Goal: Information Seeking & Learning: Learn about a topic

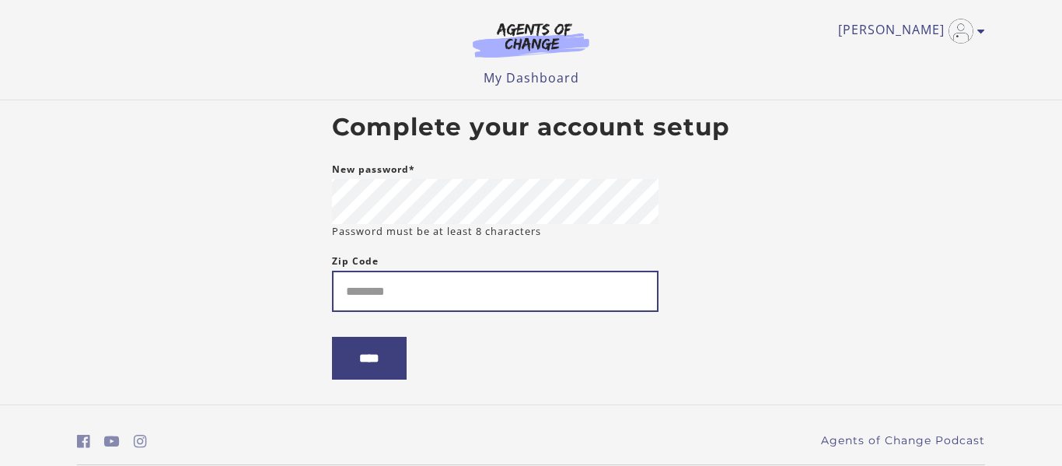
click at [397, 288] on input "Zip Code" at bounding box center [495, 291] width 327 height 41
type input "*****"
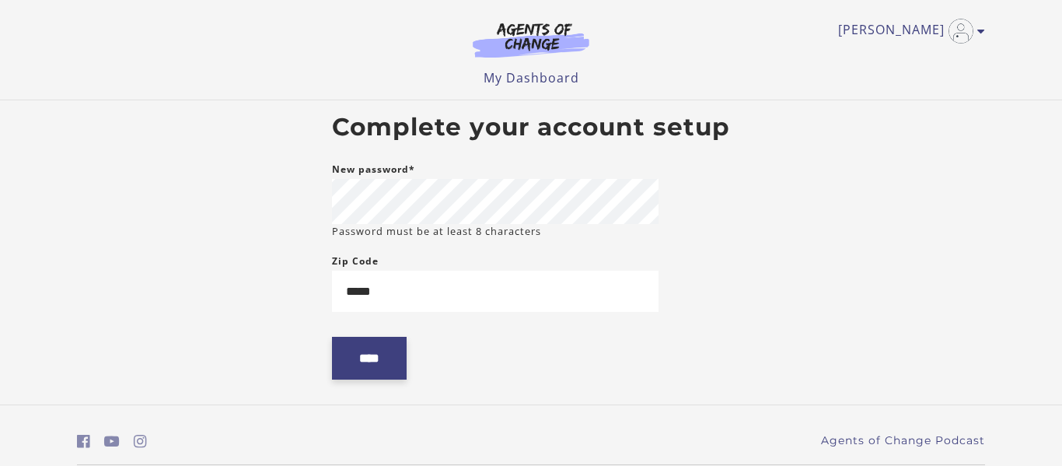
click at [358, 372] on input "****" at bounding box center [369, 358] width 75 height 43
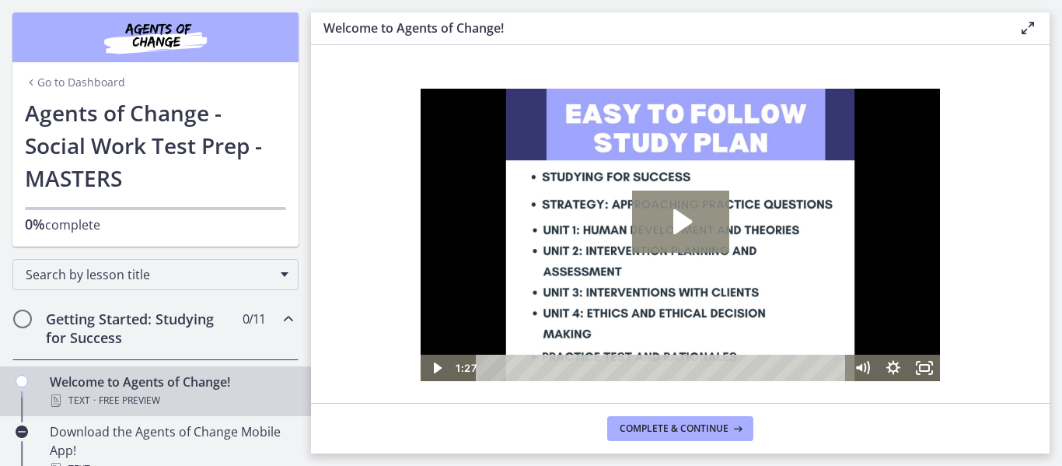
click at [690, 222] on icon "Play Video: c1o6hcmjueu5qasqsu00.mp4" at bounding box center [682, 221] width 19 height 25
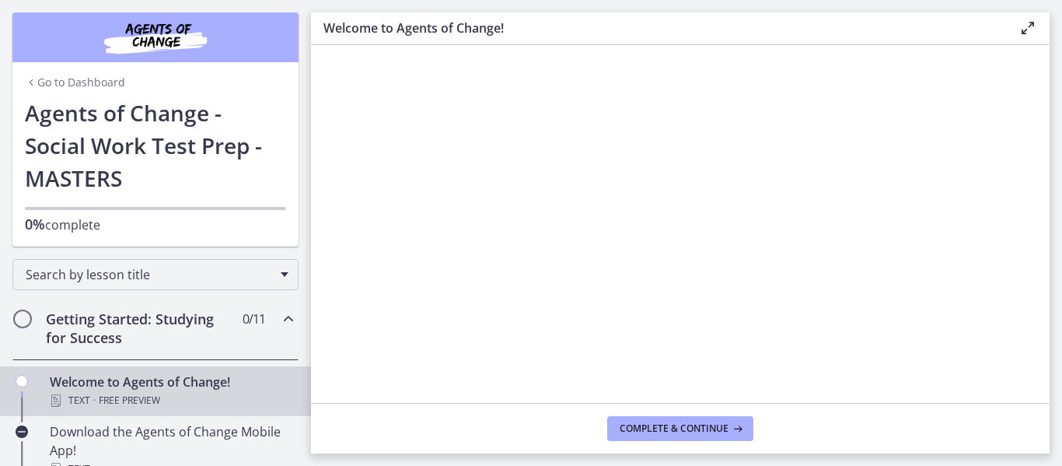
click at [377, 220] on section "Welcome! We are grateful that you have placed your trust in Agents of Change to…" at bounding box center [680, 224] width 739 height 358
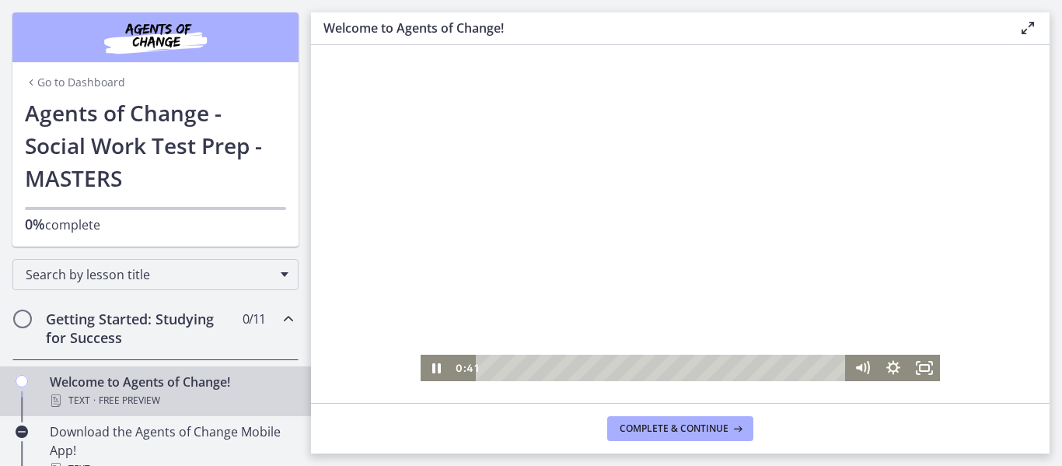
drag, startPoint x: 519, startPoint y: 173, endPoint x: 631, endPoint y: 284, distance: 157.8
click at [631, 284] on div at bounding box center [680, 235] width 519 height 292
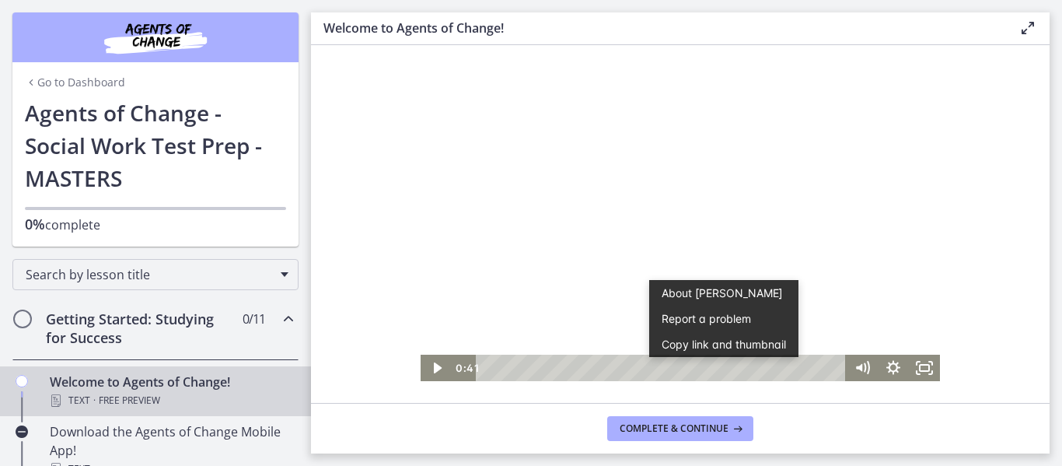
click at [706, 346] on button "Copy link and thumbnail" at bounding box center [723, 344] width 149 height 26
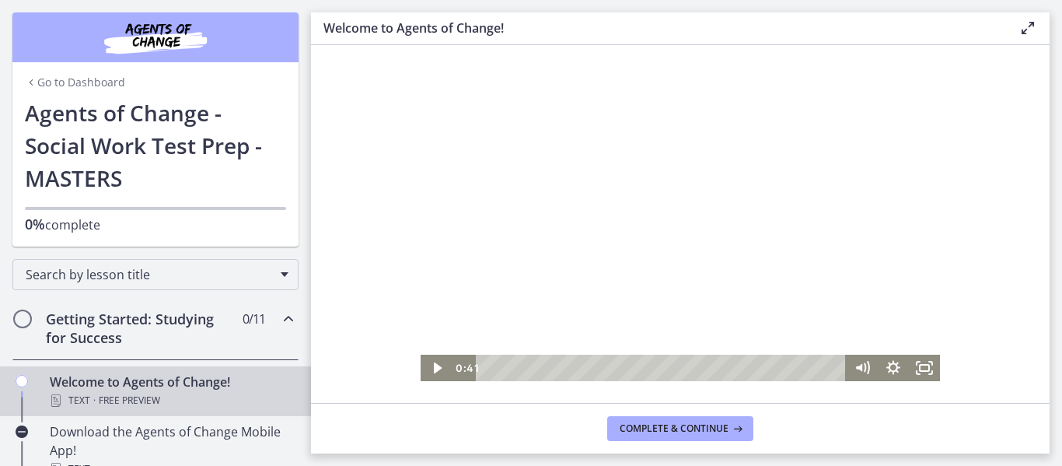
drag, startPoint x: 806, startPoint y: 295, endPoint x: 784, endPoint y: 199, distance: 99.0
click at [784, 199] on div at bounding box center [680, 235] width 519 height 292
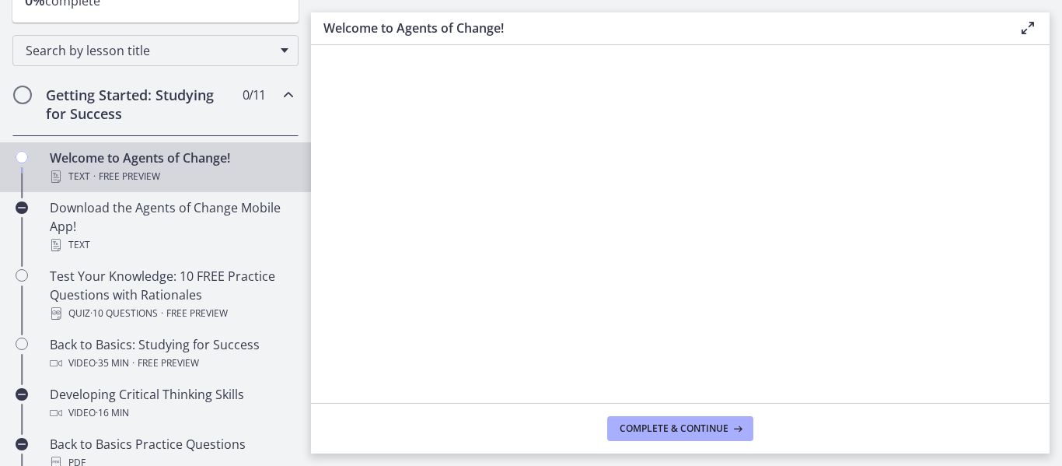
scroll to position [230, 0]
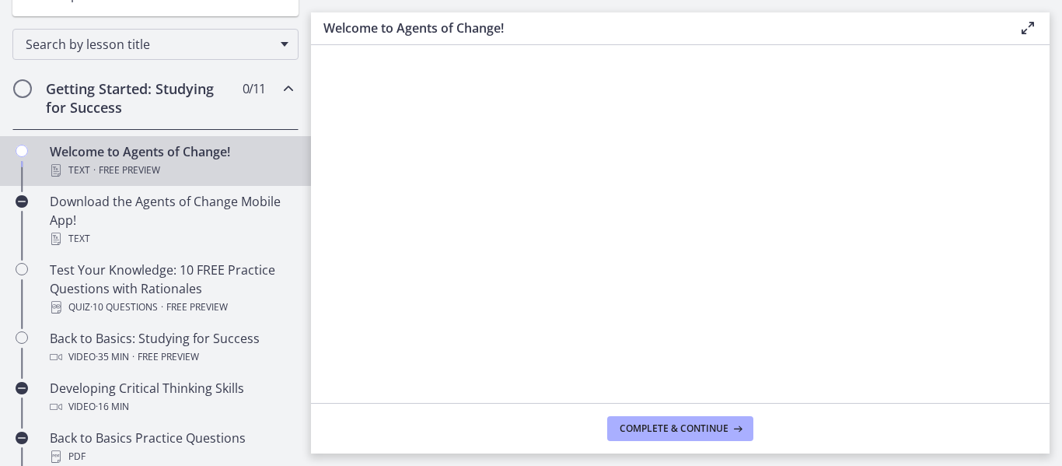
click at [313, 151] on section "Welcome! We are grateful that you have placed your trust in Agents of Change to…" at bounding box center [680, 224] width 739 height 358
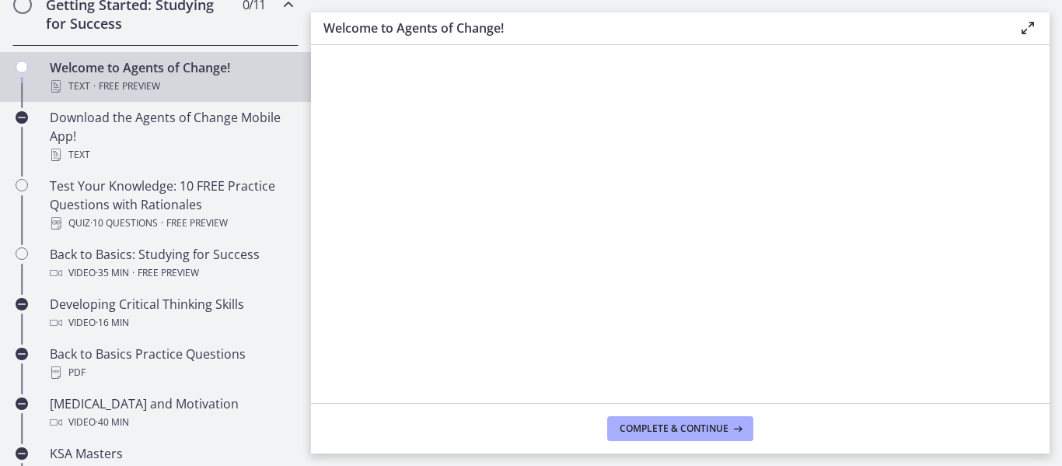
scroll to position [317, 0]
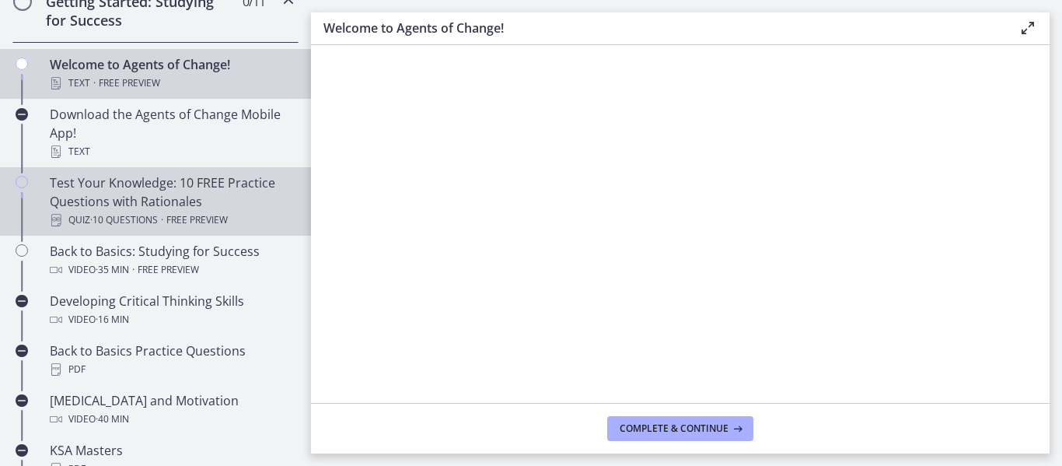
click at [138, 197] on div "Test Your Knowledge: 10 FREE Practice Questions with Rationales Quiz · 10 Quest…" at bounding box center [171, 201] width 243 height 56
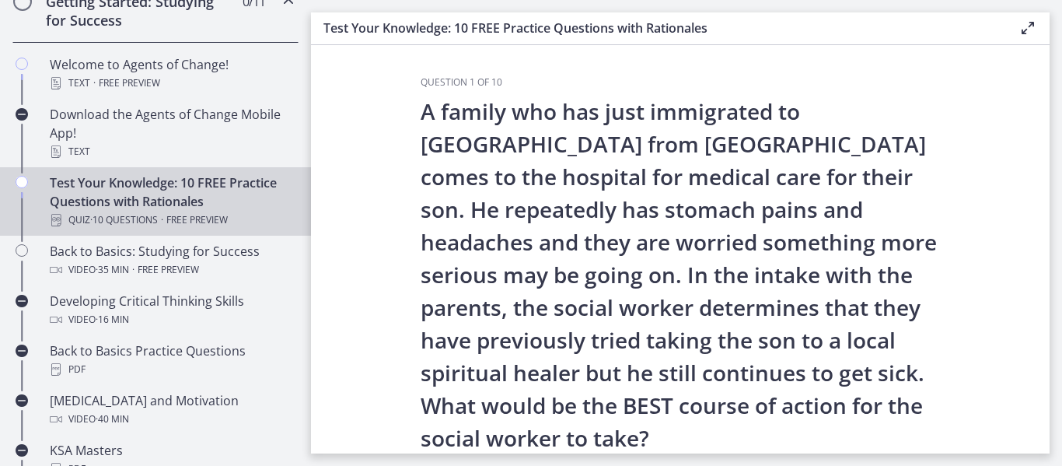
click at [997, 163] on section "Question 1 of 10 A family who has just immigrated to the United States from Mex…" at bounding box center [680, 249] width 739 height 408
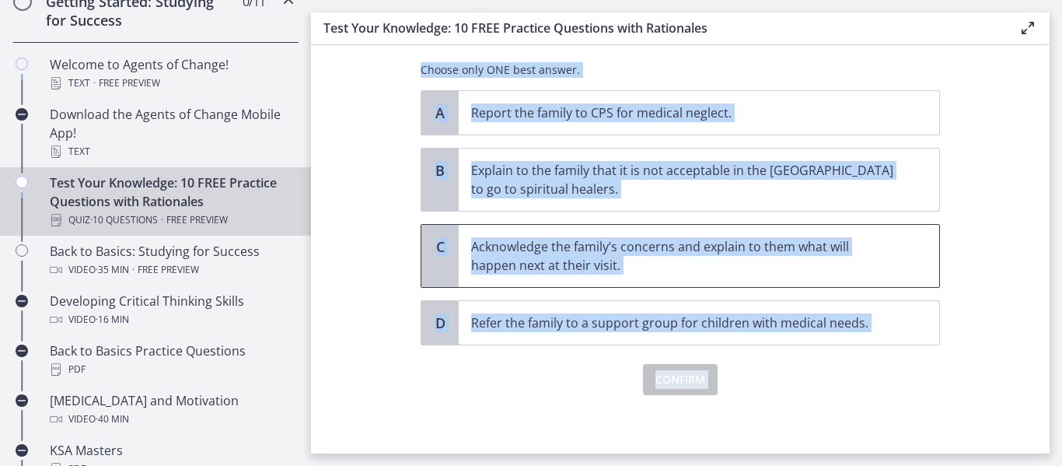
scroll to position [414, 0]
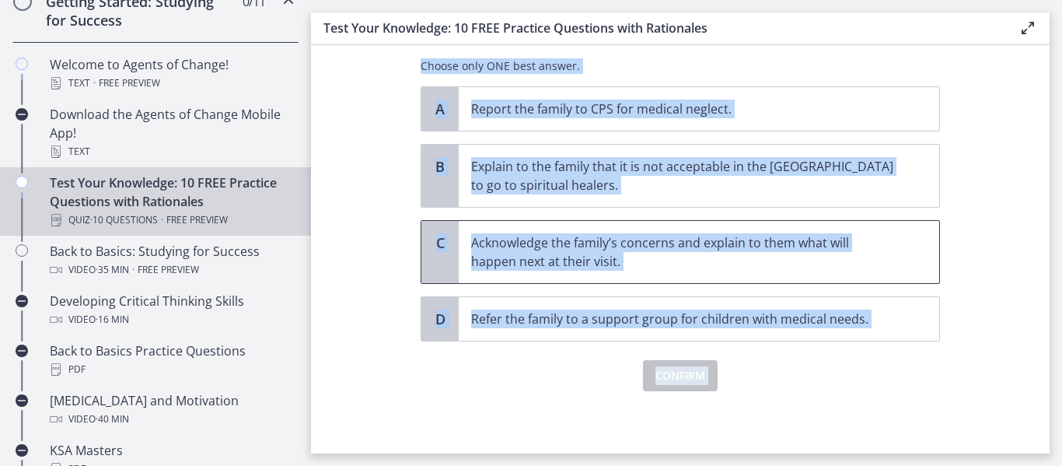
drag, startPoint x: 408, startPoint y: 100, endPoint x: 572, endPoint y: 448, distance: 384.3
copy div "A family who has just immigrated to the United States from Mexico comes to the …"
click at [952, 414] on section "Question 1 of 10 A family who has just immigrated to the United States from Mex…" at bounding box center [680, 249] width 739 height 408
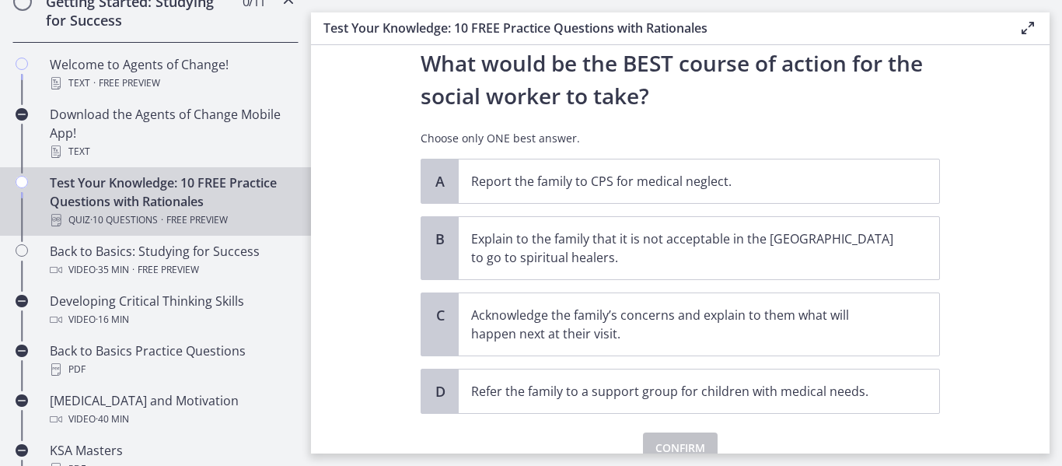
scroll to position [373, 0]
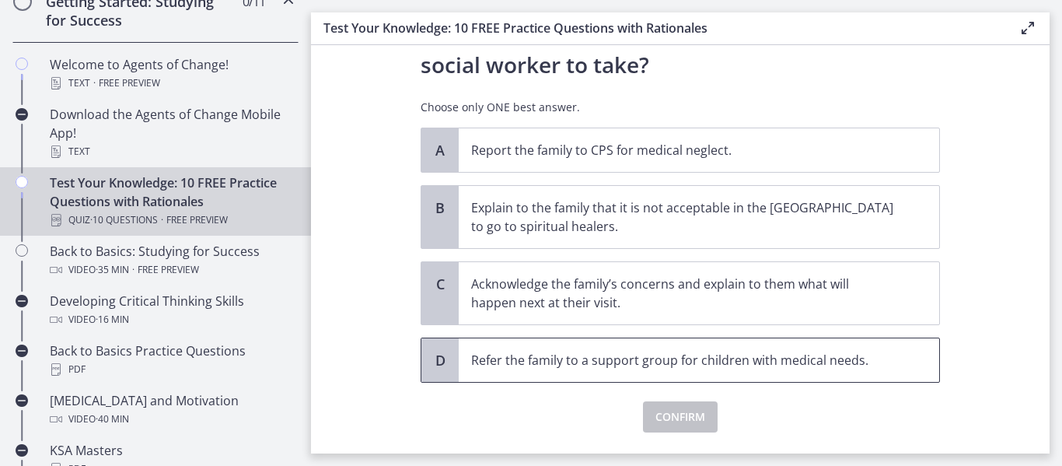
click at [487, 382] on div "D Refer the family to a support group for children with medical needs." at bounding box center [680, 359] width 519 height 45
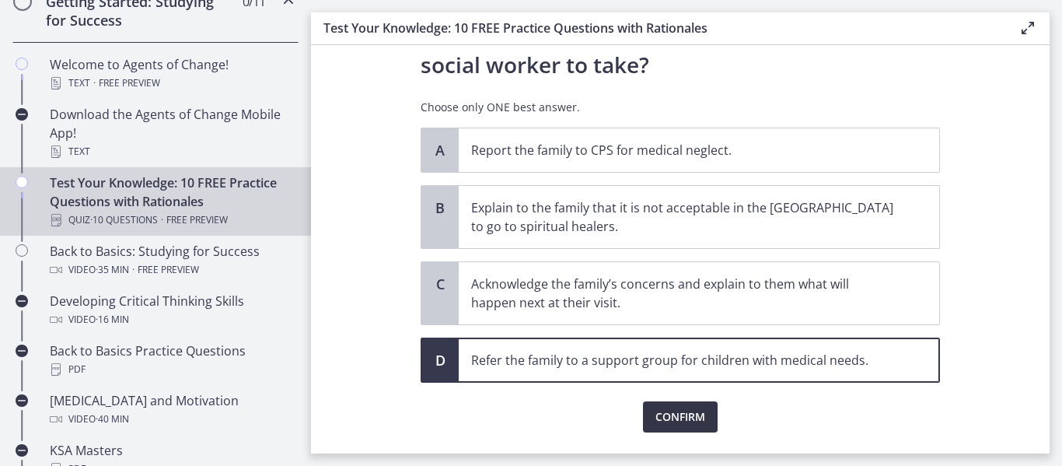
click at [666, 425] on span "Confirm" at bounding box center [680, 416] width 50 height 19
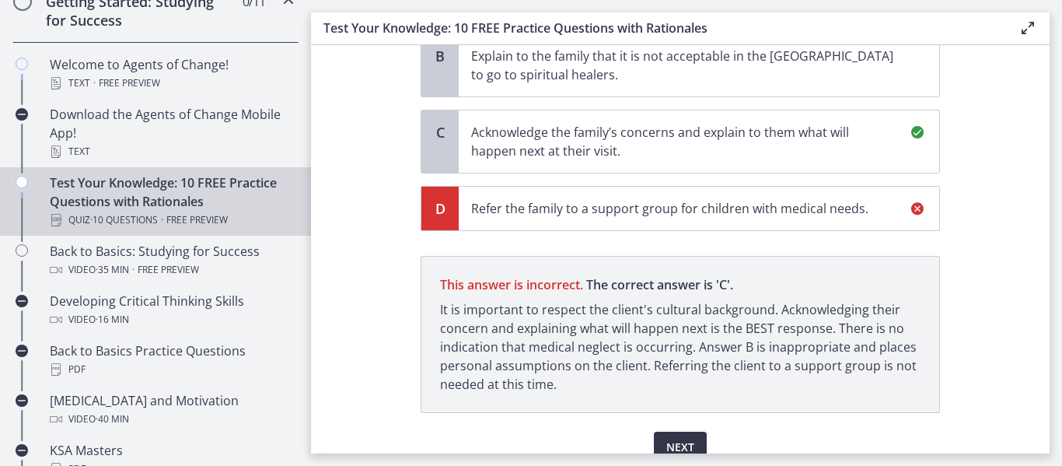
scroll to position [596, 0]
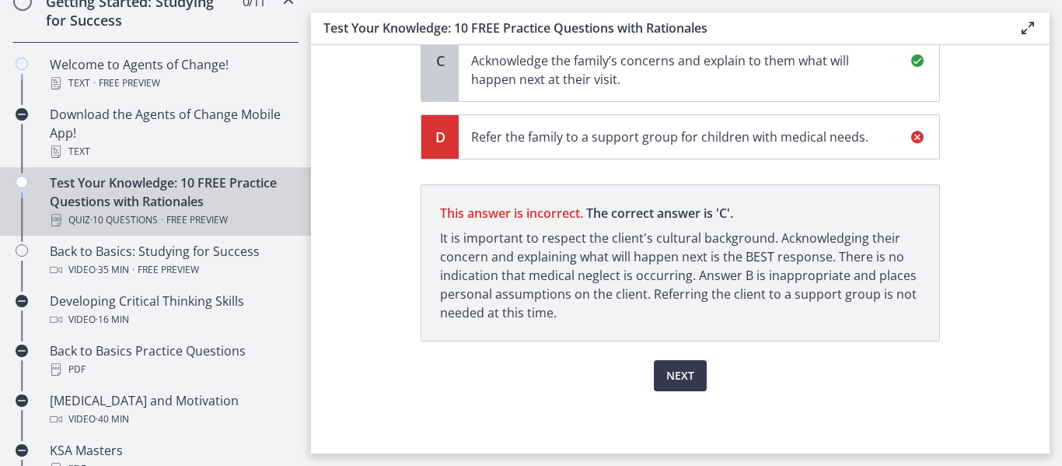
click at [461, 371] on div "Next" at bounding box center [680, 366] width 519 height 50
click at [695, 381] on button "Next" at bounding box center [680, 375] width 53 height 31
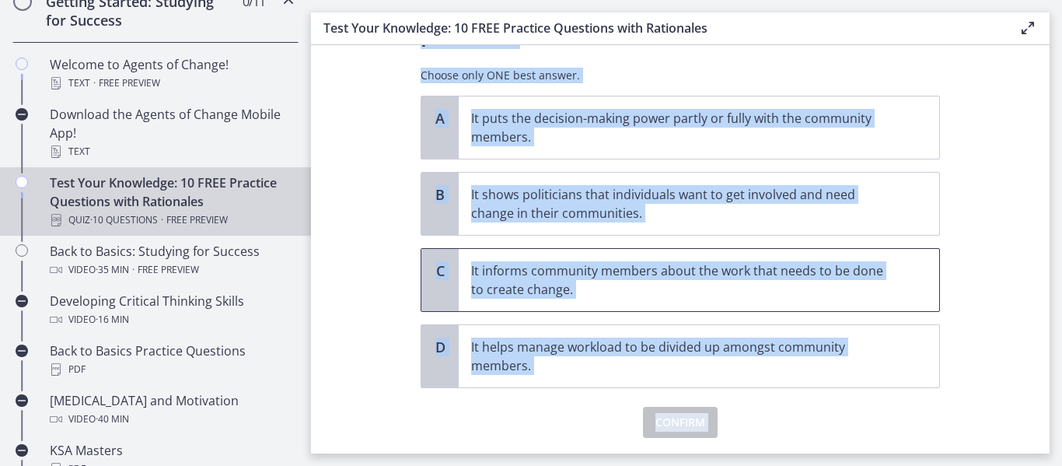
scroll to position [190, 0]
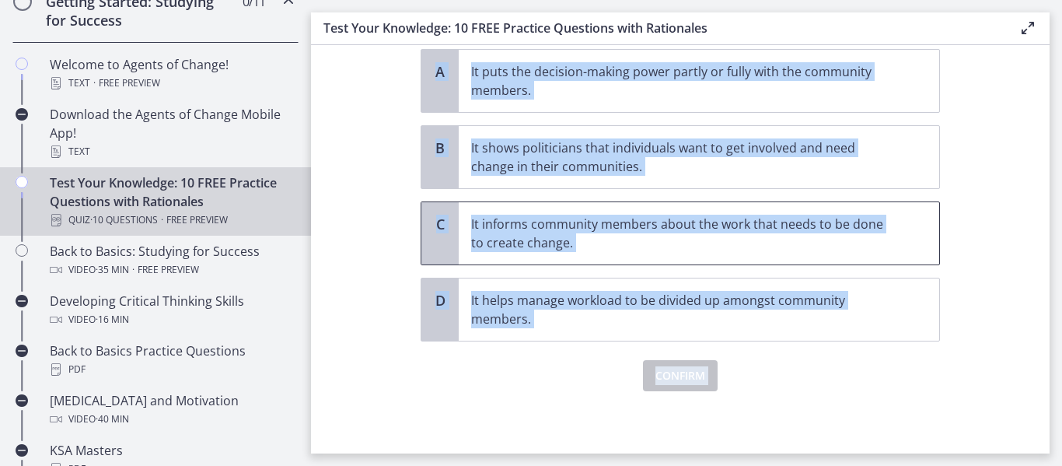
drag, startPoint x: 414, startPoint y: 107, endPoint x: 589, endPoint y: 441, distance: 377.3
click at [589, 263] on div "Question 2 of 10 Which of the following is the MOST important benefit of commun…" at bounding box center [680, 74] width 544 height 377
copy div "Which of the following is the MOST important benefit of community participation…"
click at [359, 294] on section "Question 2 of 10 Which of the following is the MOST important benefit of commun…" at bounding box center [680, 249] width 739 height 408
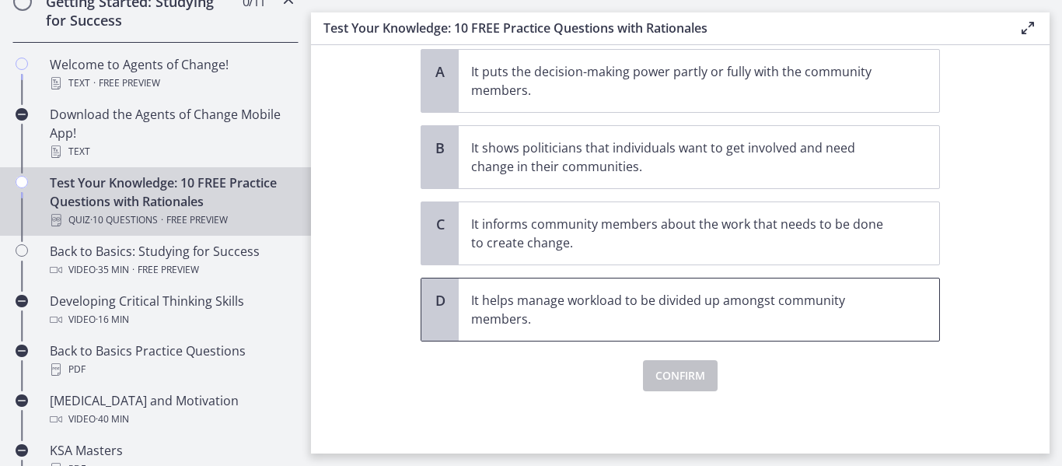
click at [486, 312] on p "It helps manage workload to be divided up amongst community members." at bounding box center [683, 309] width 425 height 37
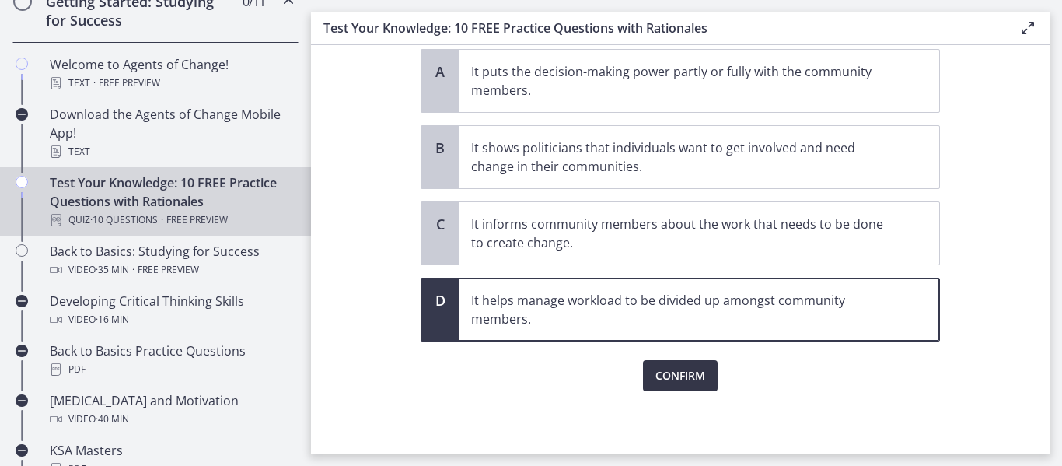
click at [681, 372] on span "Confirm" at bounding box center [680, 375] width 50 height 19
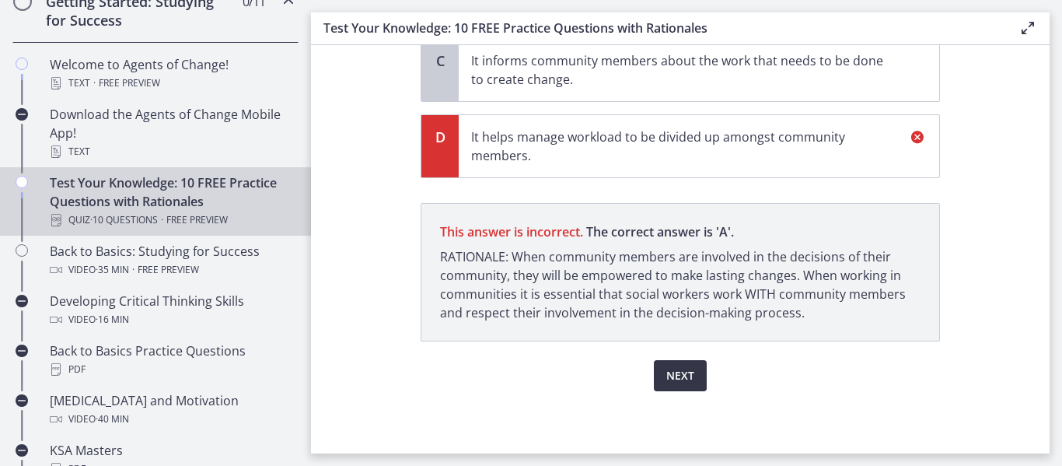
scroll to position [354, 0]
click at [679, 383] on span "Next" at bounding box center [680, 375] width 28 height 19
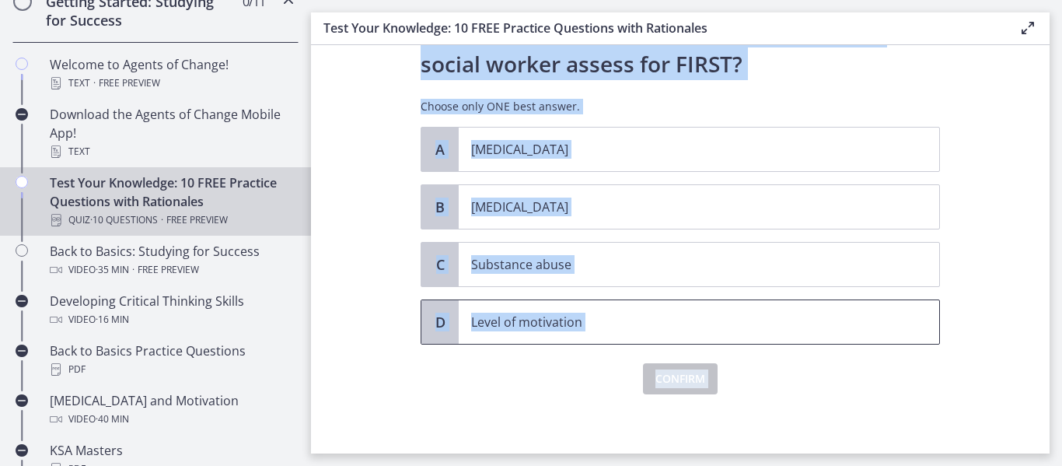
scroll to position [214, 0]
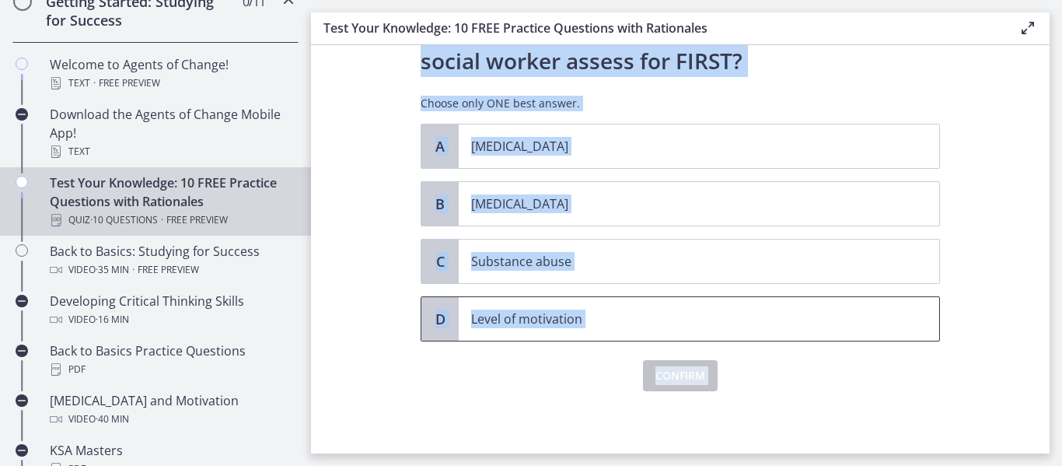
drag, startPoint x: 406, startPoint y: 94, endPoint x: 463, endPoint y: 452, distance: 362.1
click at [463, 452] on section "Question 3 of 10 A 13-year-old male is referred to the social worker by a teach…" at bounding box center [680, 249] width 739 height 408
copy div "A 13-year-old male is referred to the social worker by a teacher. The student s…"
click at [344, 226] on section "Question 3 of 10 A 13-year-old male is referred to the social worker by a teach…" at bounding box center [680, 249] width 739 height 408
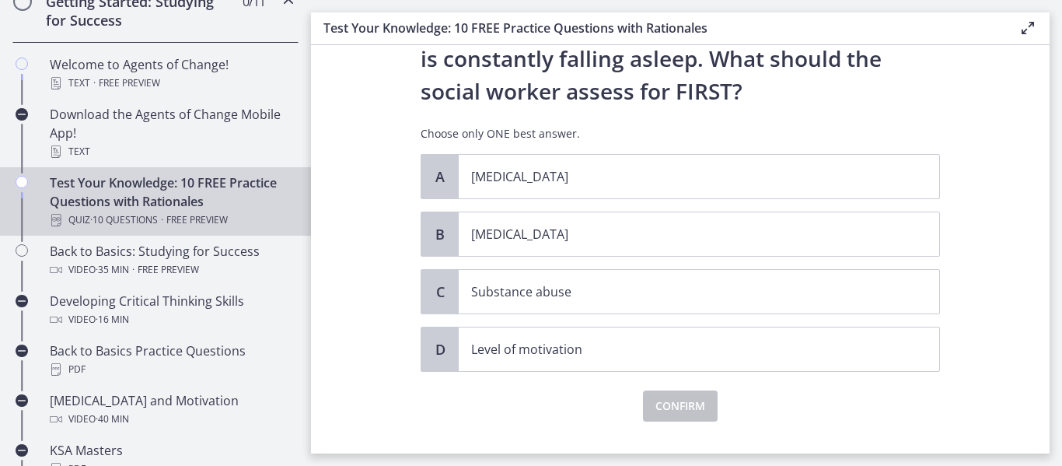
scroll to position [187, 0]
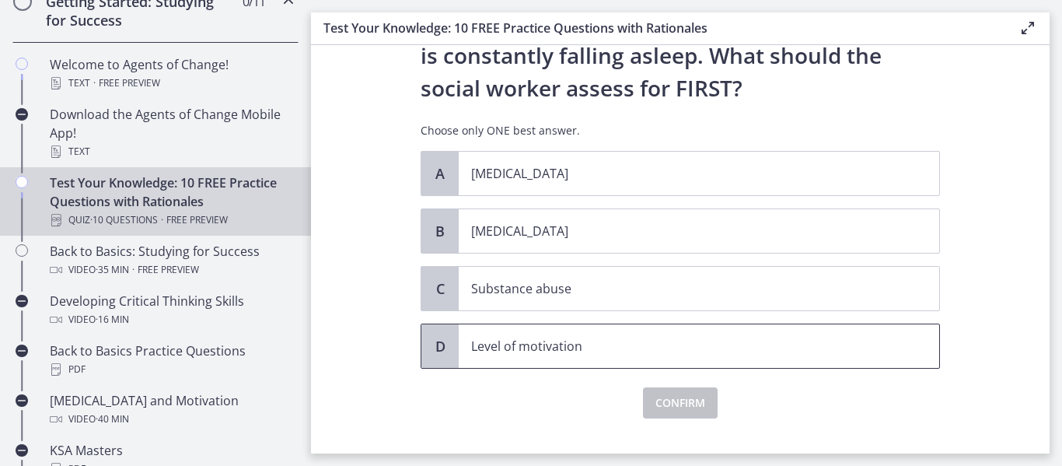
click at [521, 350] on p "Level of motivation" at bounding box center [683, 346] width 425 height 19
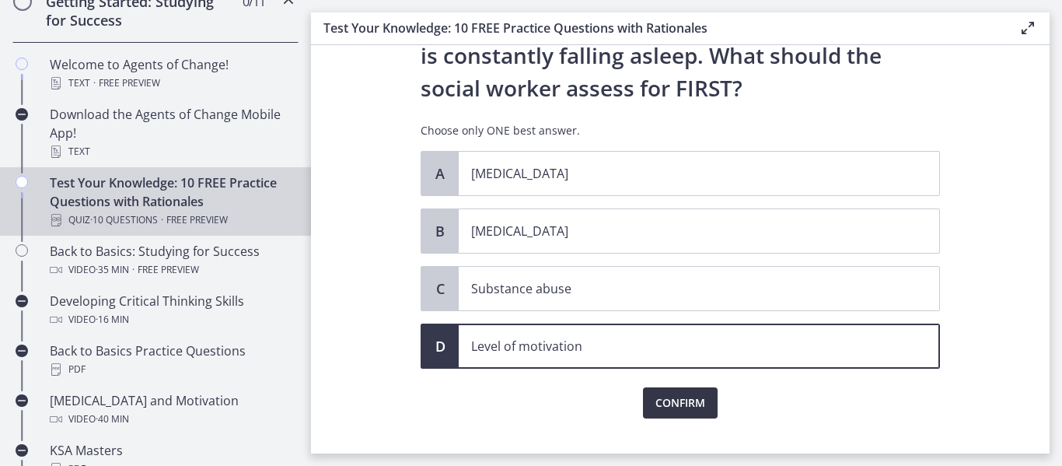
click at [715, 404] on button "Confirm" at bounding box center [680, 402] width 75 height 31
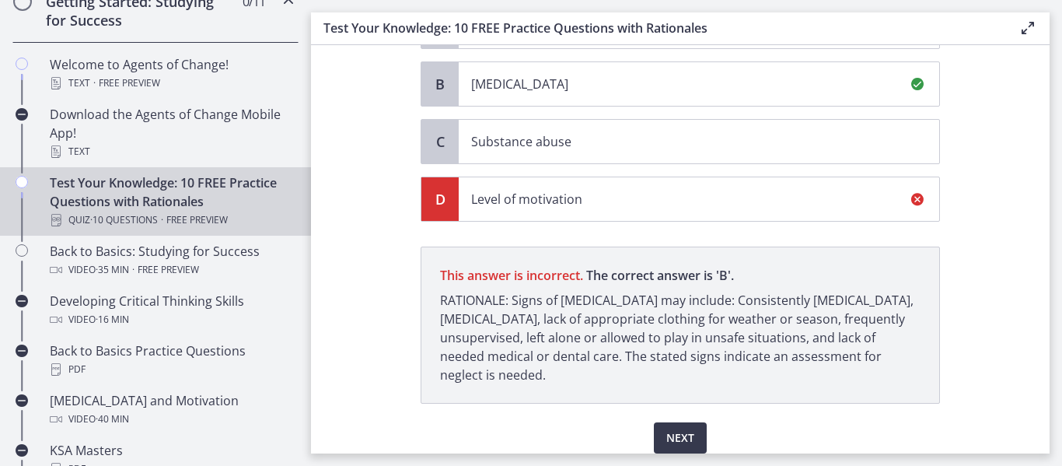
scroll to position [302, 0]
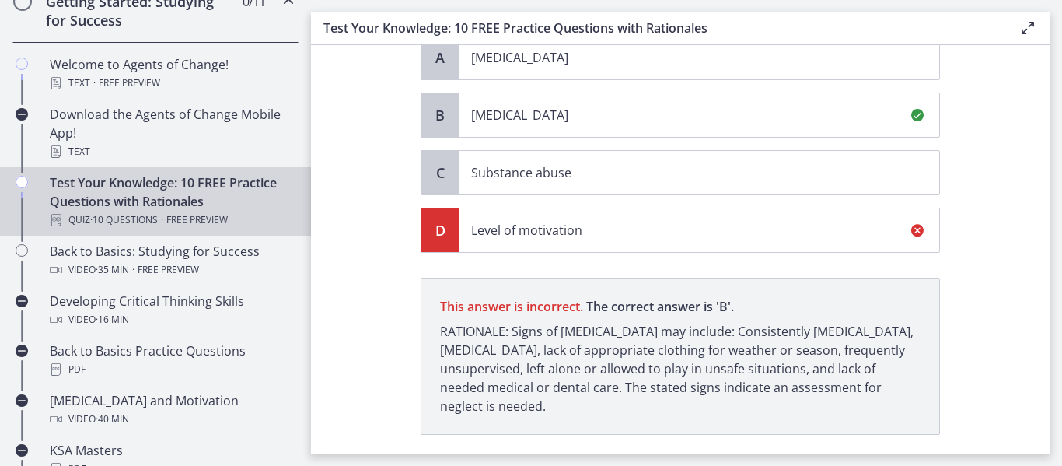
click at [992, 212] on section "Question 3 of 10 A 13-year-old male is referred to the social worker by a teach…" at bounding box center [680, 249] width 739 height 408
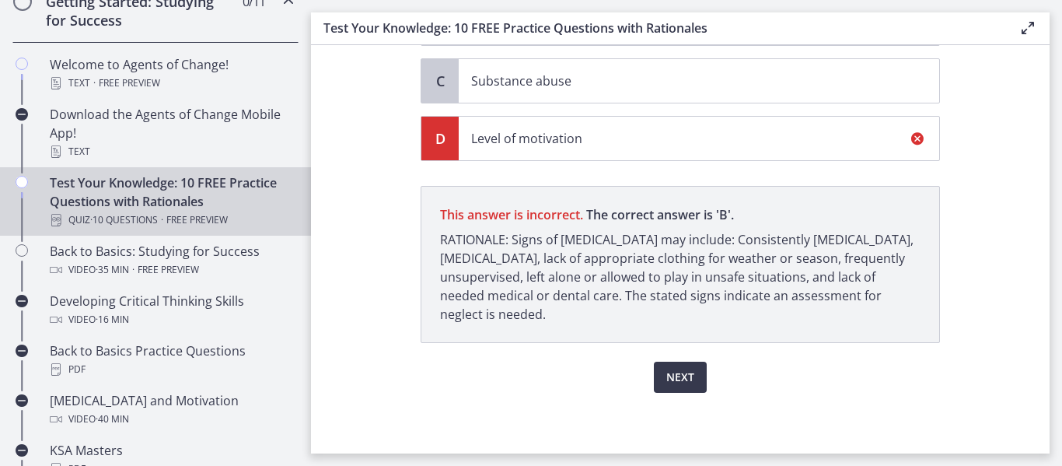
scroll to position [396, 0]
click at [671, 380] on span "Next" at bounding box center [680, 375] width 28 height 19
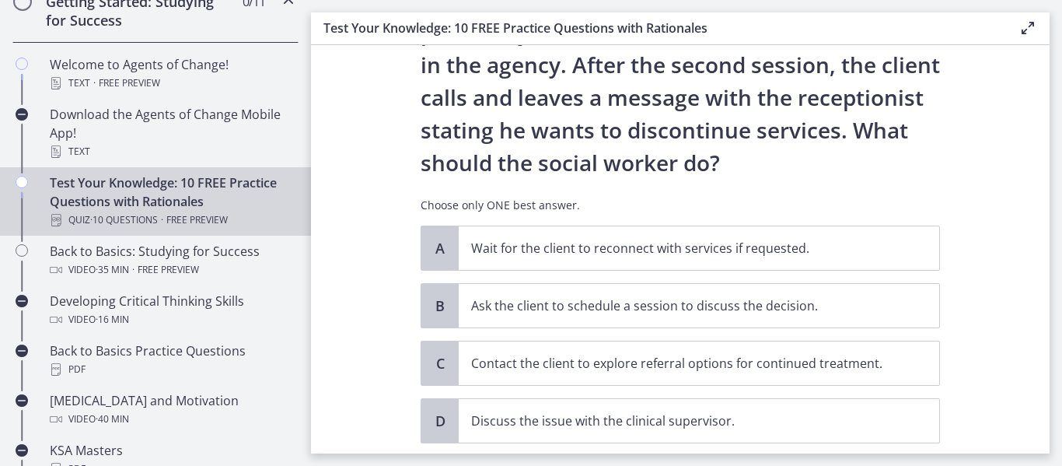
scroll to position [246, 0]
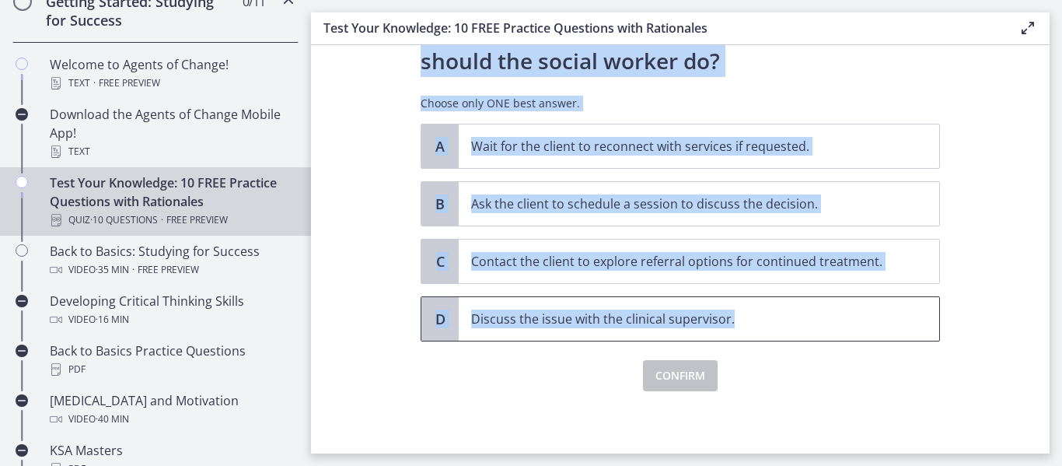
drag, startPoint x: 408, startPoint y: 107, endPoint x: 746, endPoint y: 320, distance: 399.7
click at [746, 207] on div "Question 4 of 10 A social worker is working in a community mental health settin…" at bounding box center [680, 18] width 544 height 377
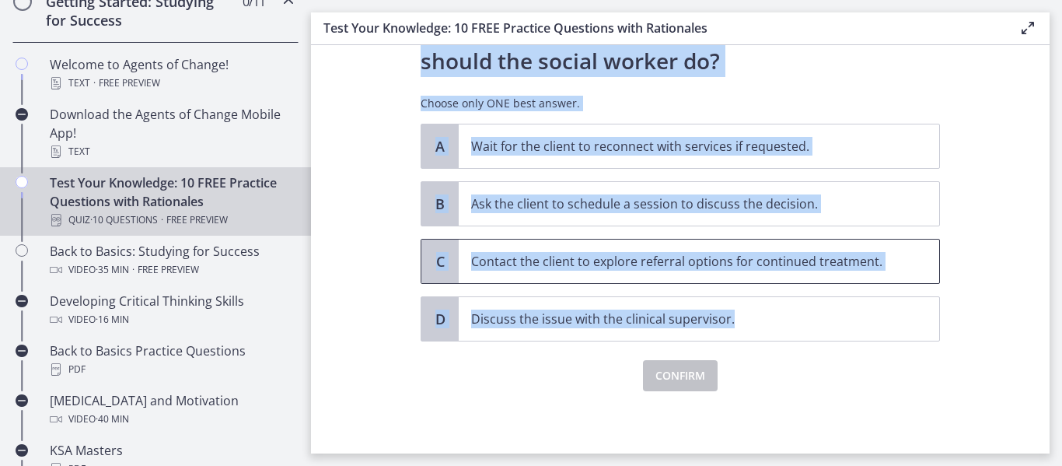
copy div "A social worker is working in a community mental health setting with a client w…"
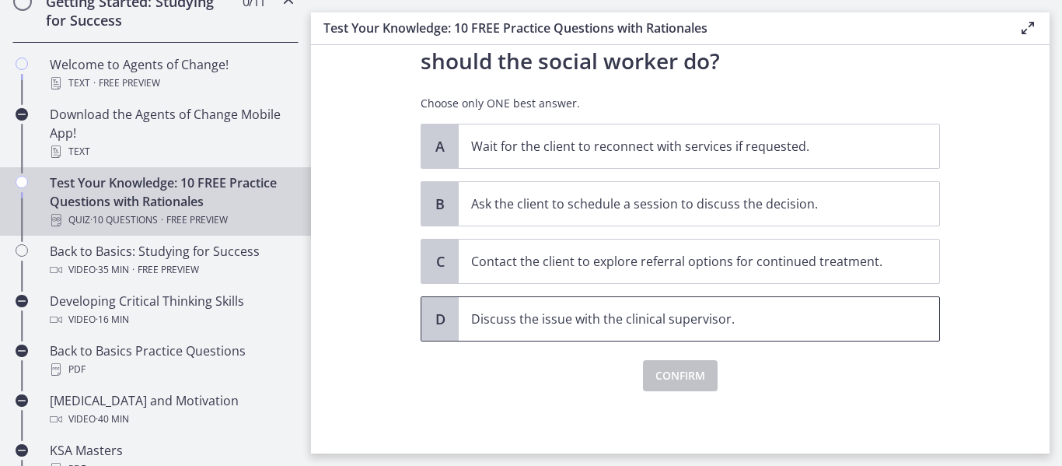
drag, startPoint x: 727, startPoint y: 398, endPoint x: 564, endPoint y: 327, distance: 177.2
click at [564, 207] on div "Question 4 of 10 A social worker is working in a community mental health settin…" at bounding box center [680, 18] width 544 height 377
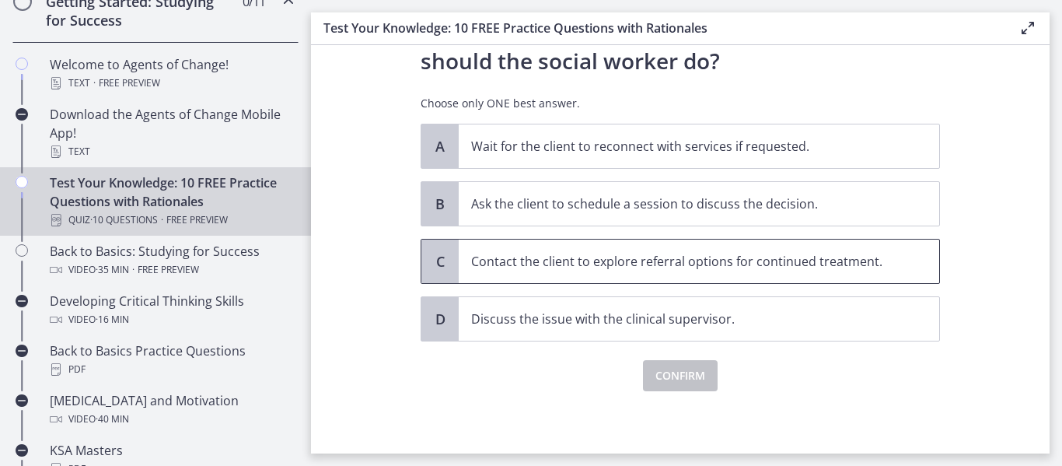
click at [533, 267] on p "Contact the client to explore referral options for continued treatment." at bounding box center [683, 261] width 425 height 19
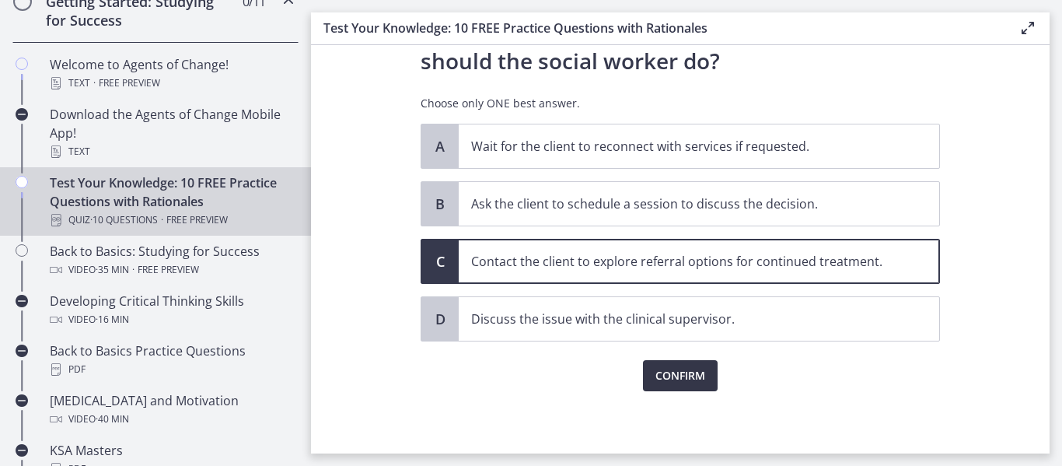
click at [660, 381] on span "Confirm" at bounding box center [680, 375] width 50 height 19
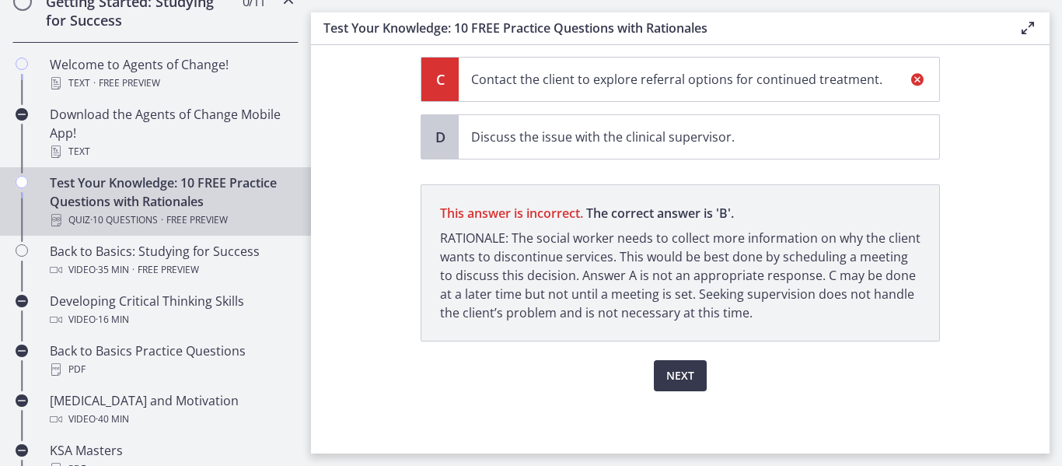
scroll to position [428, 0]
click at [795, 337] on p "This answer is incorrect. The correct answer is ' B ' RATIONALE: The social wor…" at bounding box center [680, 262] width 519 height 157
drag, startPoint x: 950, startPoint y: 414, endPoint x: 929, endPoint y: 256, distance: 160.0
click at [929, 256] on section "Question 4 of 10 A social worker is working in a community mental health settin…" at bounding box center [680, 249] width 739 height 408
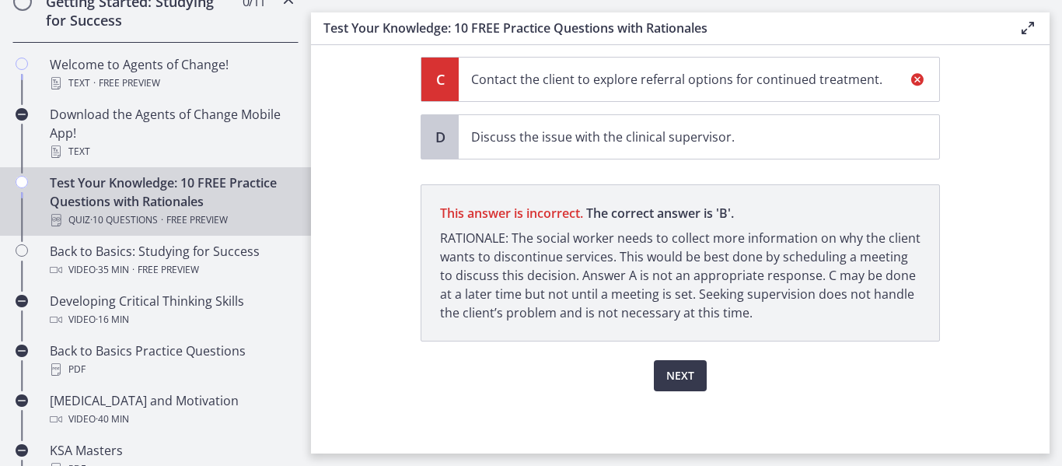
click at [409, 298] on section "Question 4 of 10 A social worker is working in a community mental health settin…" at bounding box center [680, 249] width 739 height 408
click at [692, 371] on span "Next" at bounding box center [680, 375] width 28 height 19
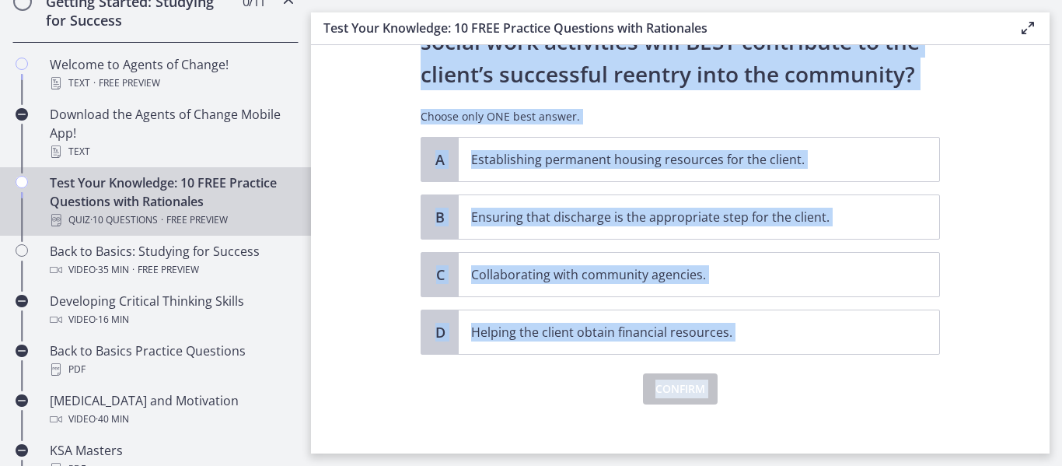
scroll to position [181, 0]
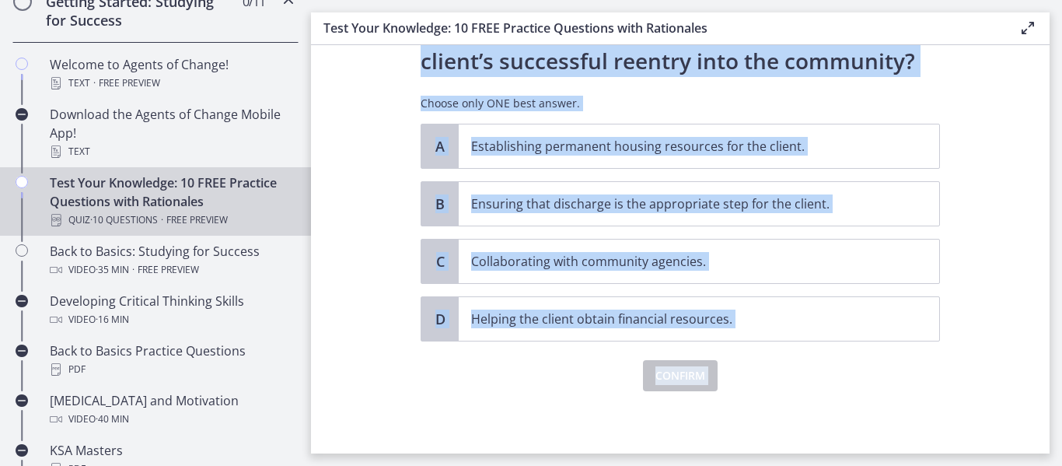
drag, startPoint x: 420, startPoint y: 117, endPoint x: 674, endPoint y: 450, distance: 418.8
click at [674, 272] on div "Question 5 of 10 An adult client with little support from family and friends is…" at bounding box center [680, 83] width 544 height 377
copy div "An adult client with little support from family and friends is being discharged…"
click at [501, 387] on div "Confirm" at bounding box center [680, 366] width 519 height 50
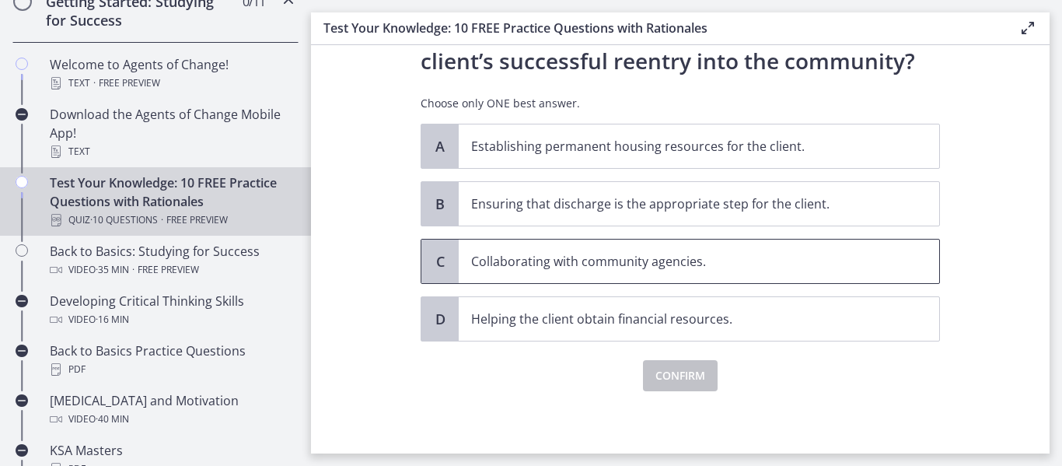
click at [497, 261] on p "Collaborating with community agencies." at bounding box center [683, 261] width 425 height 19
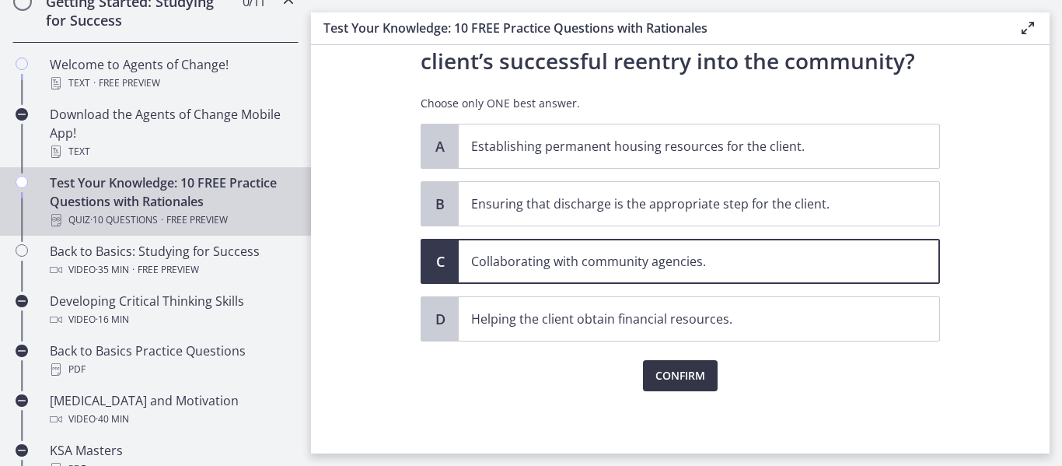
click at [711, 369] on button "Confirm" at bounding box center [680, 375] width 75 height 31
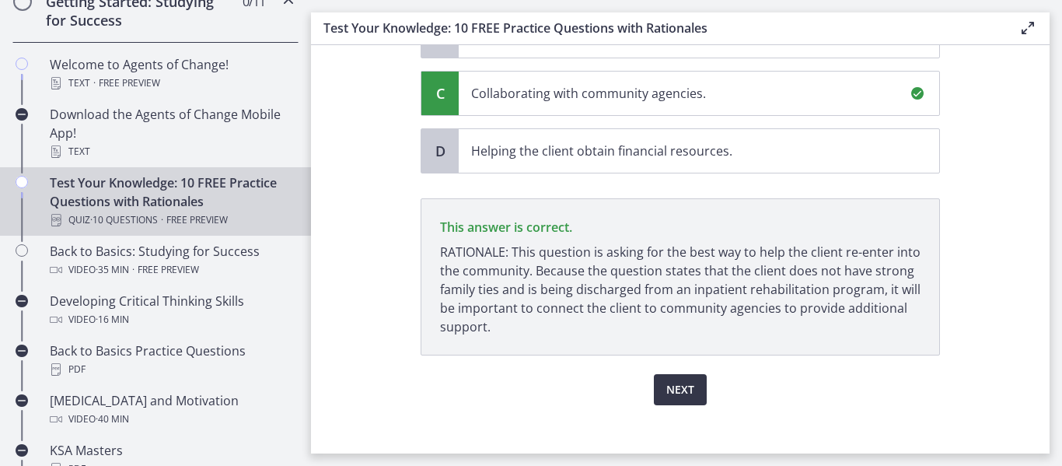
scroll to position [363, 0]
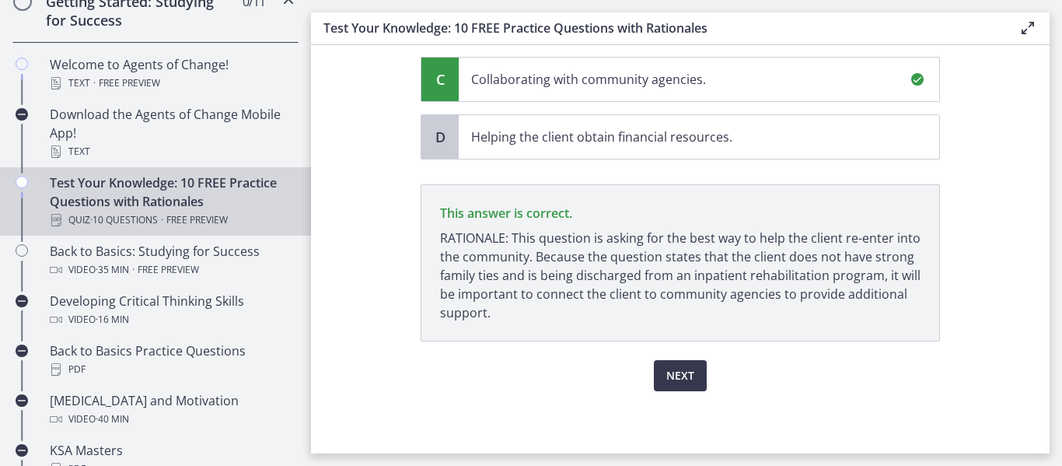
drag, startPoint x: 711, startPoint y: 369, endPoint x: 670, endPoint y: 339, distance: 50.7
click at [670, 339] on div "Question 5 of 10 An adult client with little support from family and friends is…" at bounding box center [680, 52] width 519 height 678
click at [679, 383] on span "Next" at bounding box center [680, 375] width 28 height 19
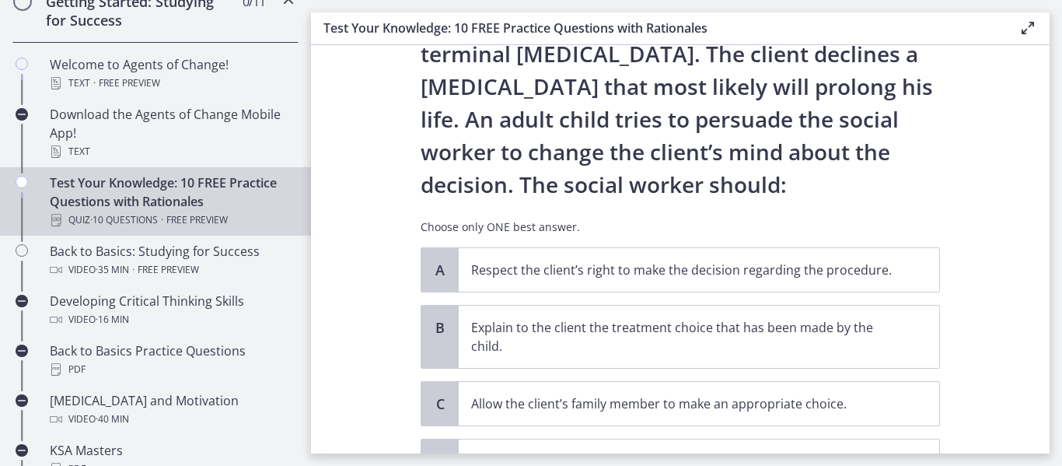
scroll to position [284, 0]
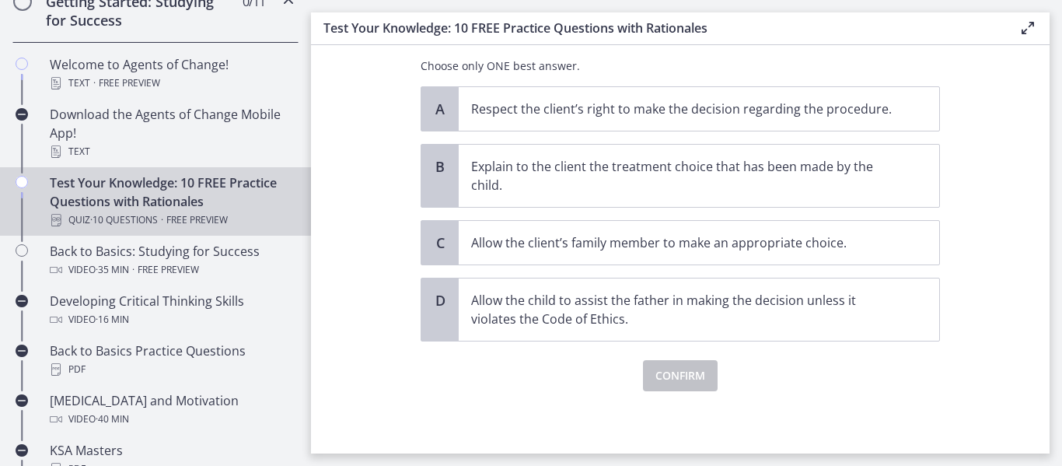
drag, startPoint x: 411, startPoint y: 105, endPoint x: 656, endPoint y: 463, distance: 434.5
click at [656, 463] on main "Test Your Knowledge: 10 FREE Practice Questions with Rationales Enable fullscre…" at bounding box center [686, 233] width 751 height 466
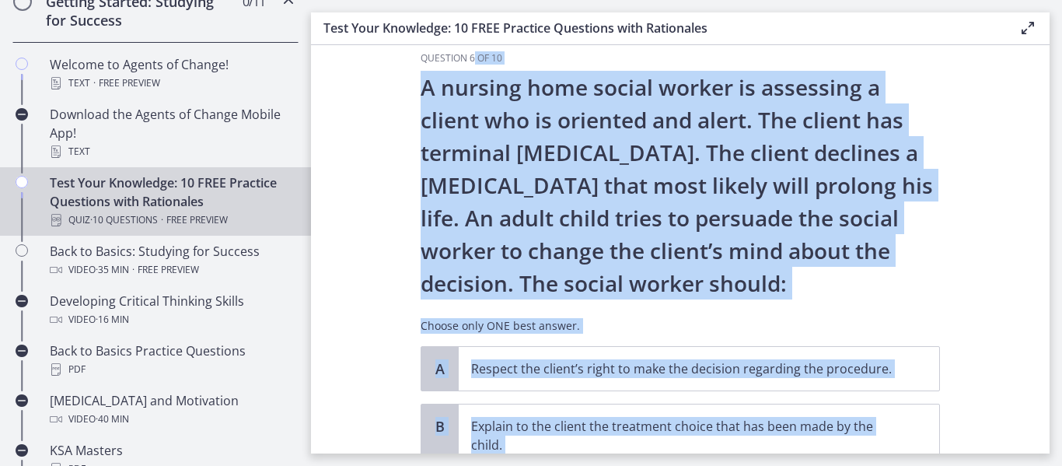
scroll to position [0, 0]
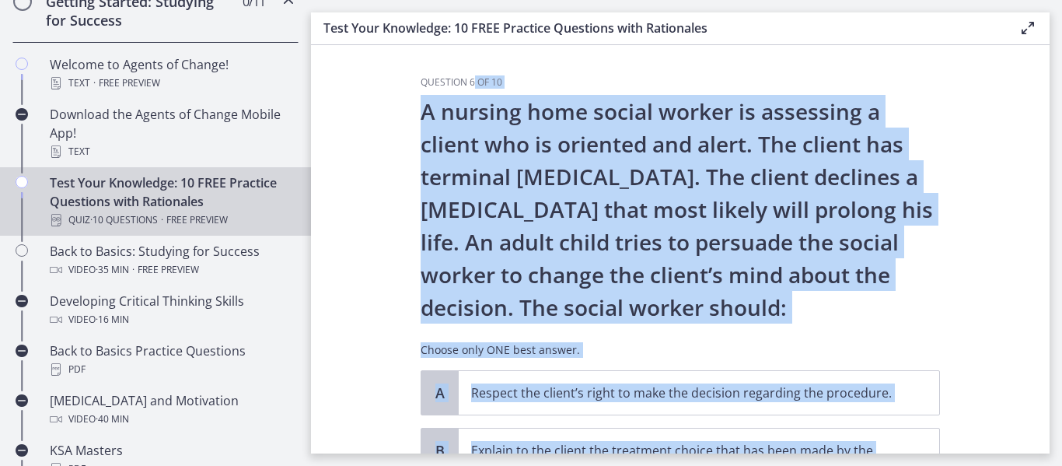
drag, startPoint x: 613, startPoint y: 348, endPoint x: 476, endPoint y: 53, distance: 325.9
click at [476, 53] on section "Question 6 of 10 A nursing home social worker is assessing a client who is orie…" at bounding box center [680, 249] width 739 height 408
copy div "of 10 A nursing home social worker is assessing a client who is oriented and al…"
click at [371, 391] on section "Question 6 of 10 A nursing home social worker is assessing a client who is orie…" at bounding box center [680, 249] width 739 height 408
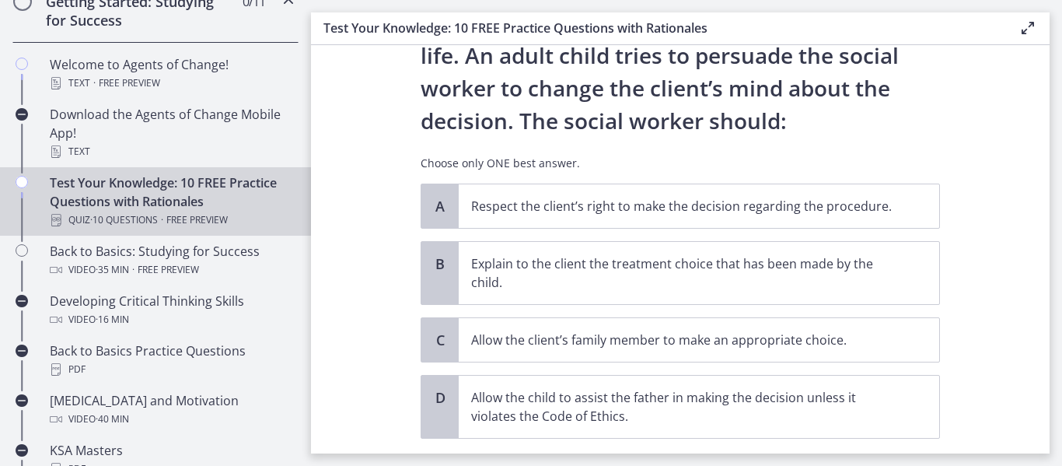
scroll to position [218, 0]
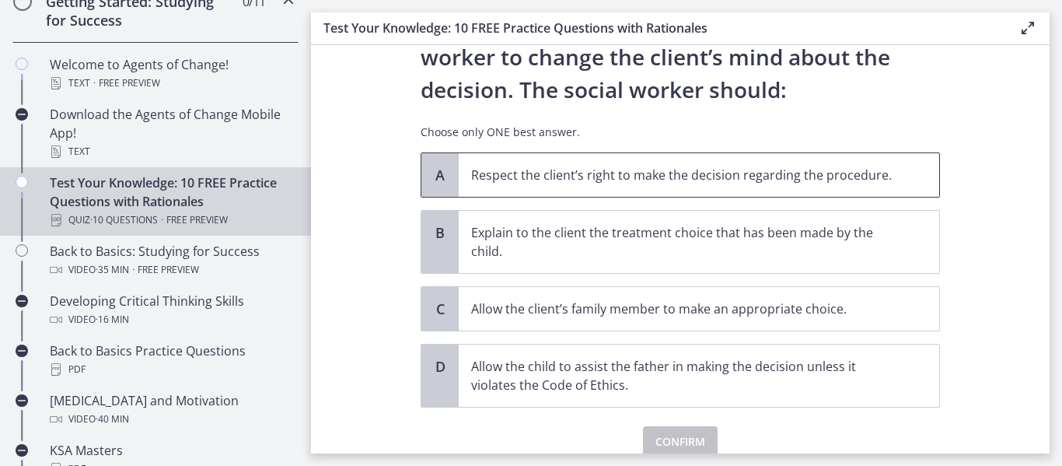
click at [547, 178] on p "Respect the client’s right to make the decision regarding the procedure." at bounding box center [683, 175] width 425 height 19
click at [673, 438] on span "Confirm" at bounding box center [680, 441] width 50 height 19
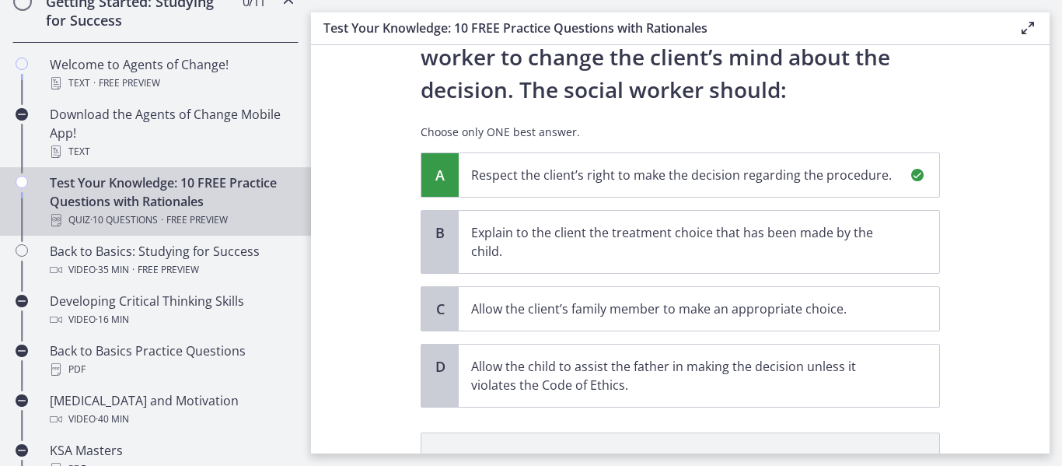
scroll to position [447, 0]
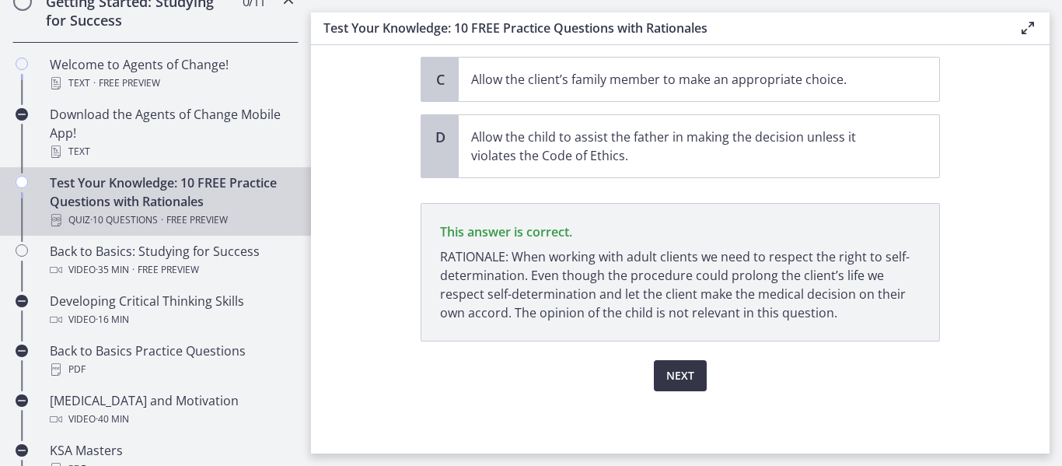
click at [693, 370] on span "Next" at bounding box center [680, 375] width 28 height 19
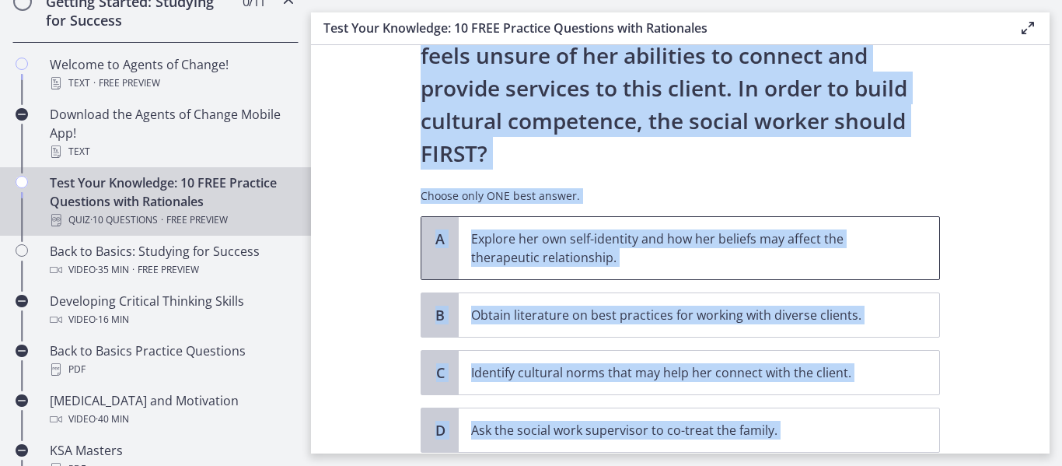
scroll to position [330, 0]
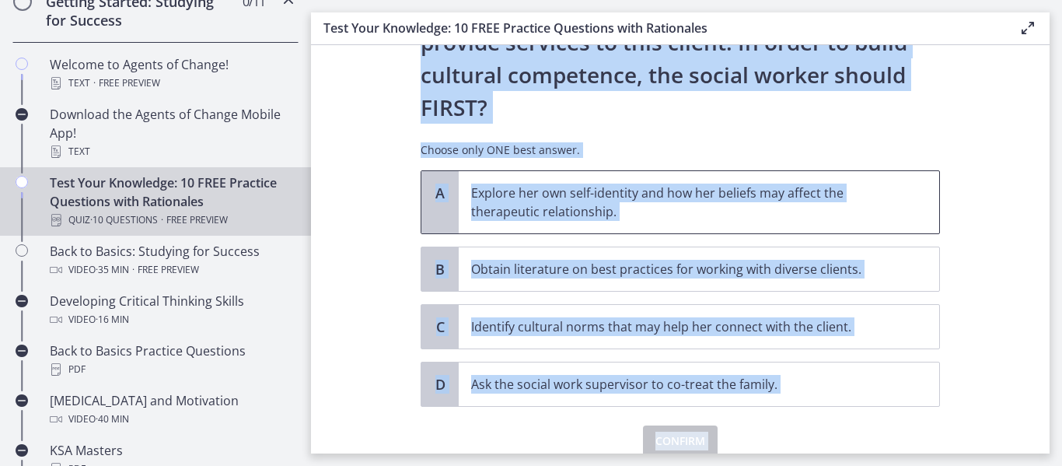
drag, startPoint x: 396, startPoint y: 90, endPoint x: 673, endPoint y: 444, distance: 449.6
click at [673, 444] on section "Question 7 of 10 A new social worker at a Head Start program has been assigned …" at bounding box center [680, 249] width 739 height 408
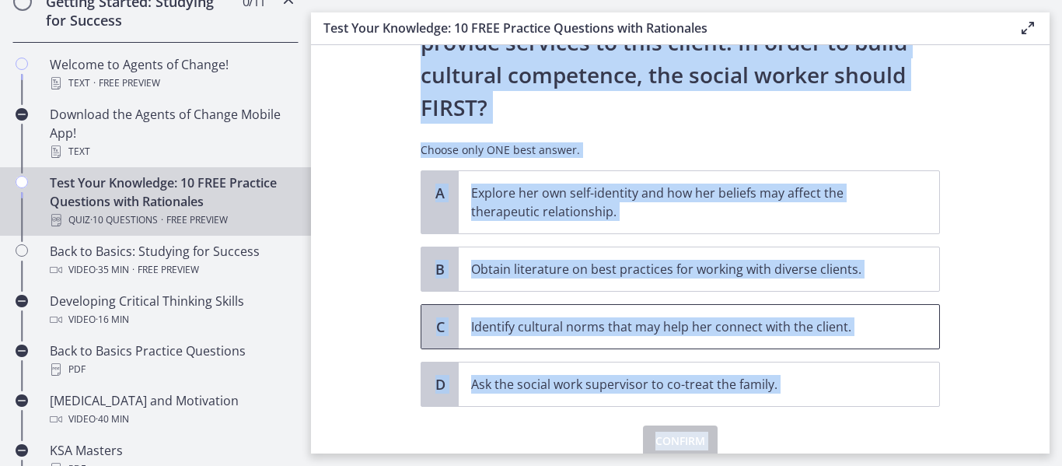
copy div "Question 7 of 10 A new social worker at a Head Start program has been assigned …"
click at [388, 236] on section "Question 7 of 10 A new social worker at a Head Start program has been assigned …" at bounding box center [680, 249] width 739 height 408
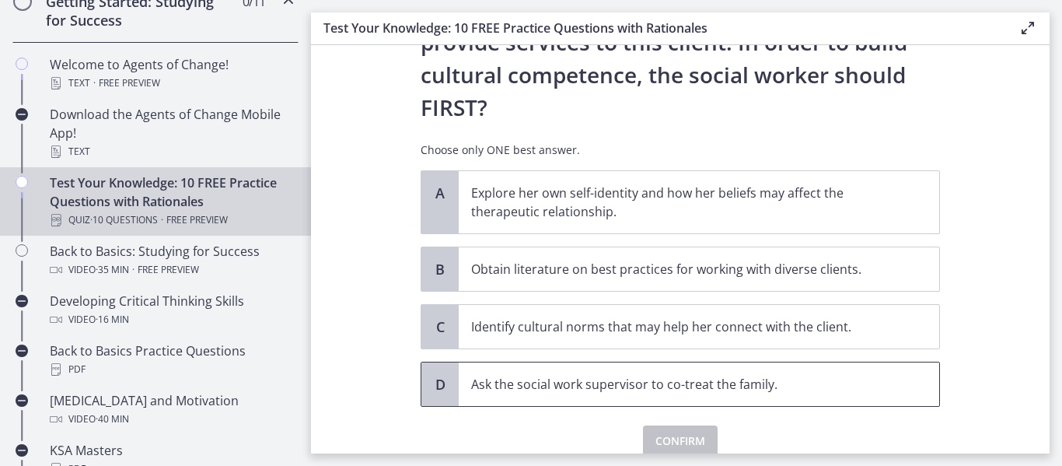
click at [514, 375] on p "Ask the social work supervisor to co-treat the family." at bounding box center [683, 384] width 425 height 19
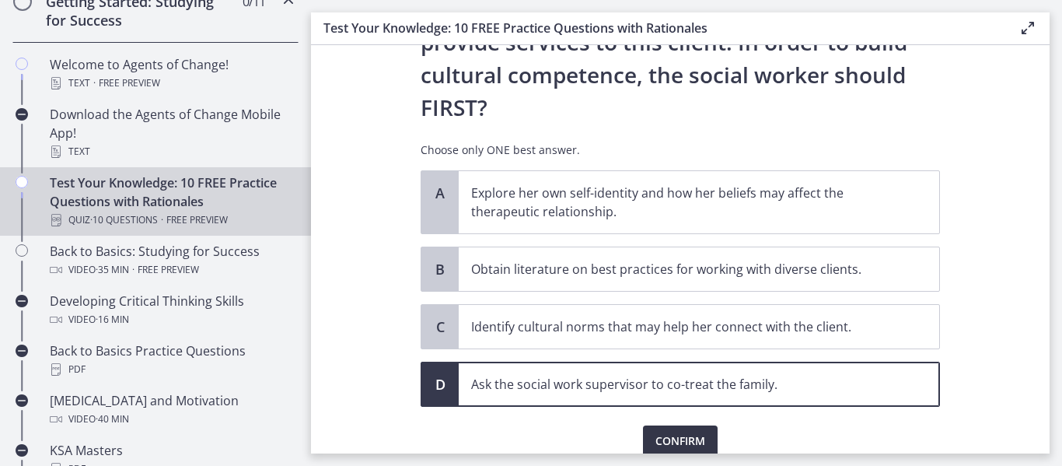
click at [712, 425] on button "Confirm" at bounding box center [680, 440] width 75 height 31
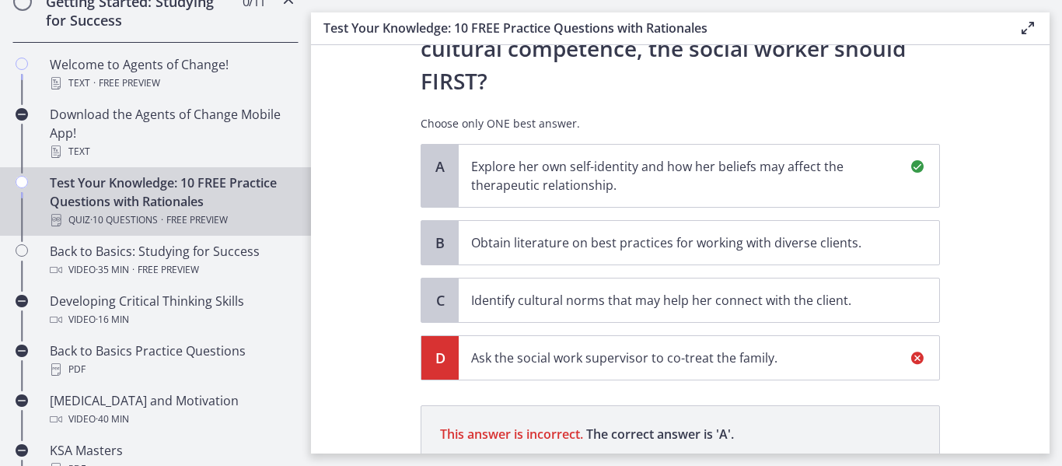
scroll to position [326, 0]
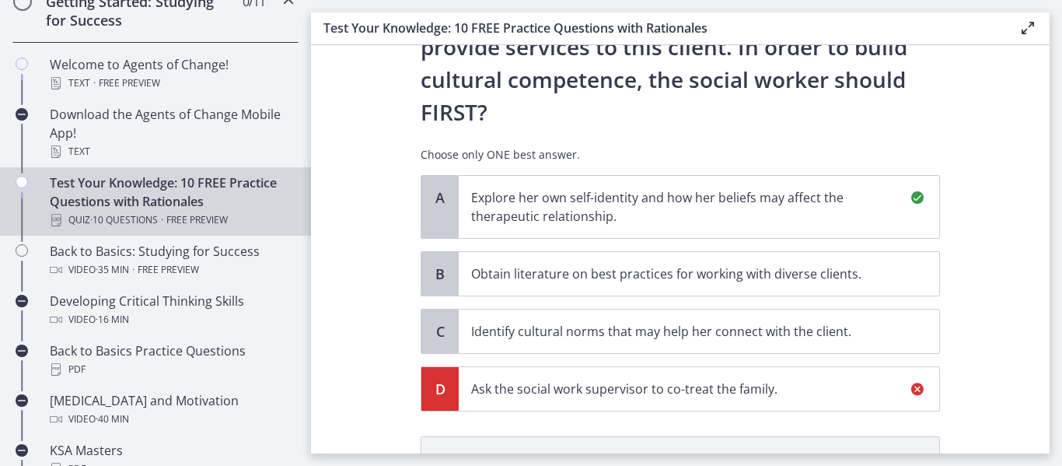
click at [1004, 323] on section "Question 7 of 10 A new social worker at a Head Start program has been assigned …" at bounding box center [680, 249] width 739 height 408
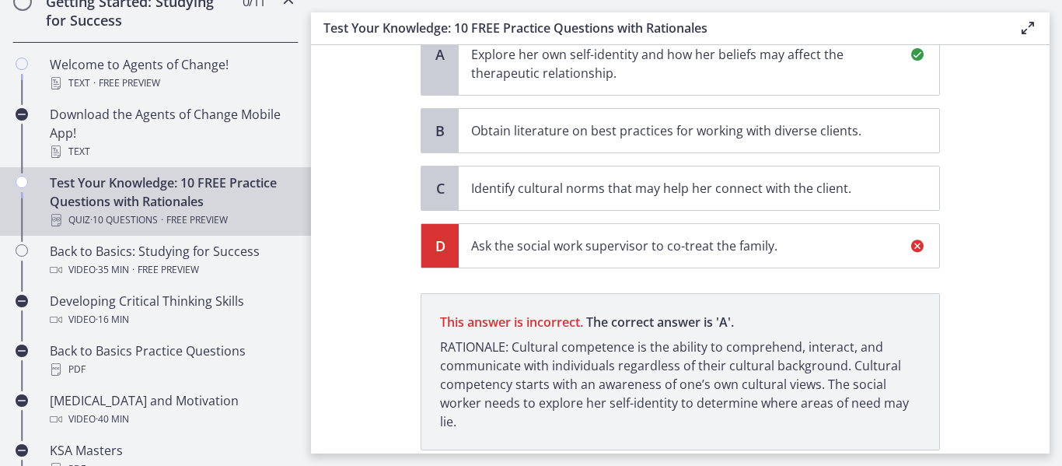
scroll to position [512, 0]
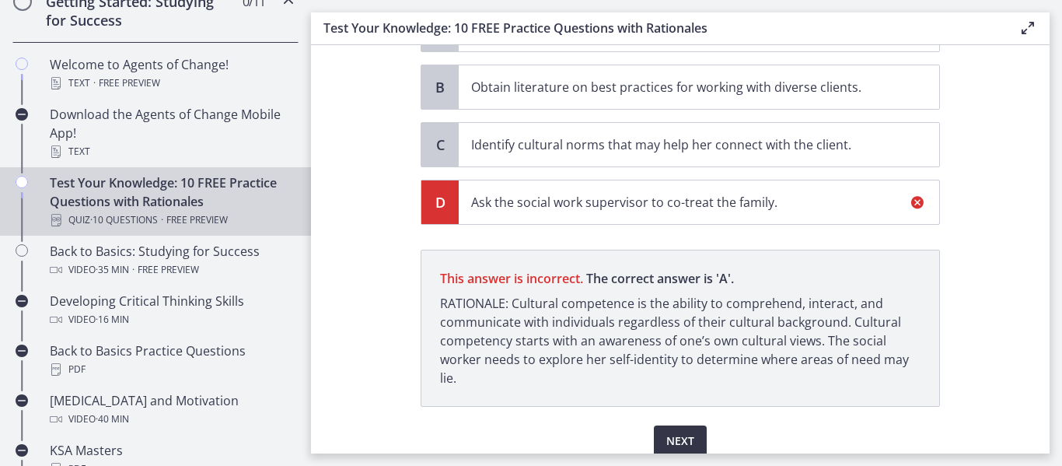
click at [690, 432] on span "Next" at bounding box center [680, 441] width 28 height 19
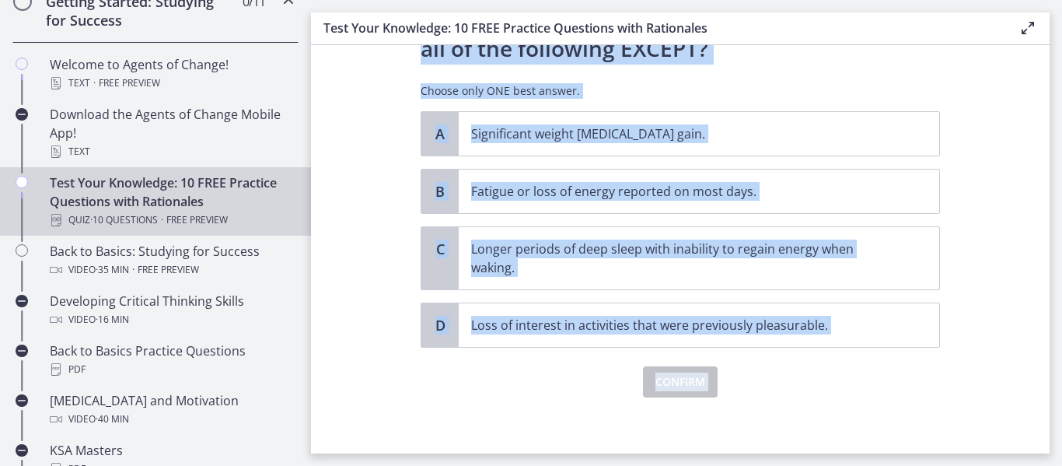
scroll to position [102, 0]
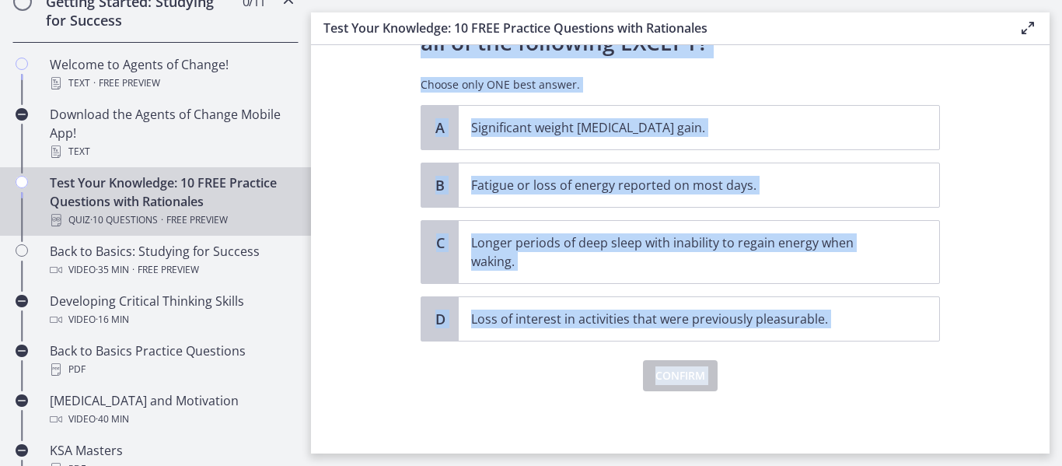
drag, startPoint x: 399, startPoint y: 92, endPoint x: 767, endPoint y: 449, distance: 513.5
click at [767, 449] on section "Question 8 of 10 The classic features of depression include all of the followin…" at bounding box center [680, 249] width 739 height 408
copy div "The classic features of depression include all of the following EXCEPT? Choose …"
click at [394, 119] on section "Question 8 of 10 The classic features of depression include all of the followin…" at bounding box center [680, 249] width 739 height 408
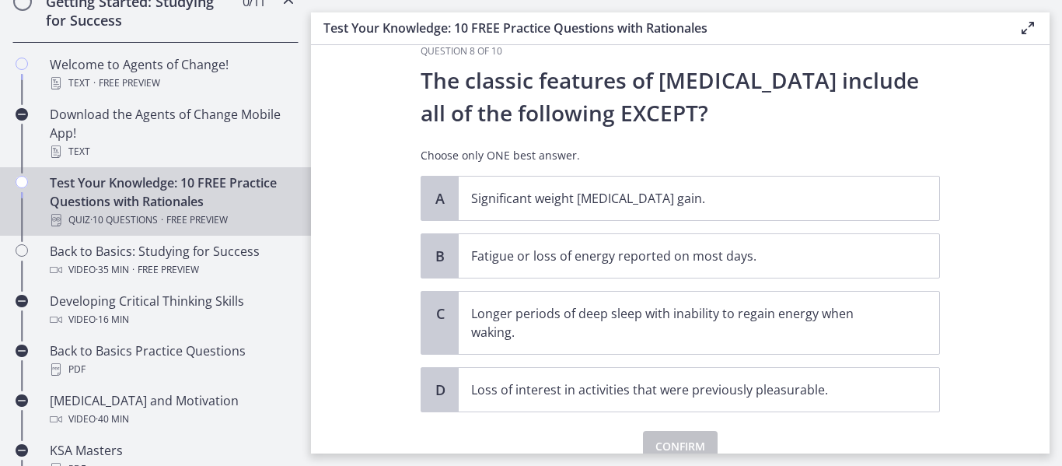
scroll to position [0, 0]
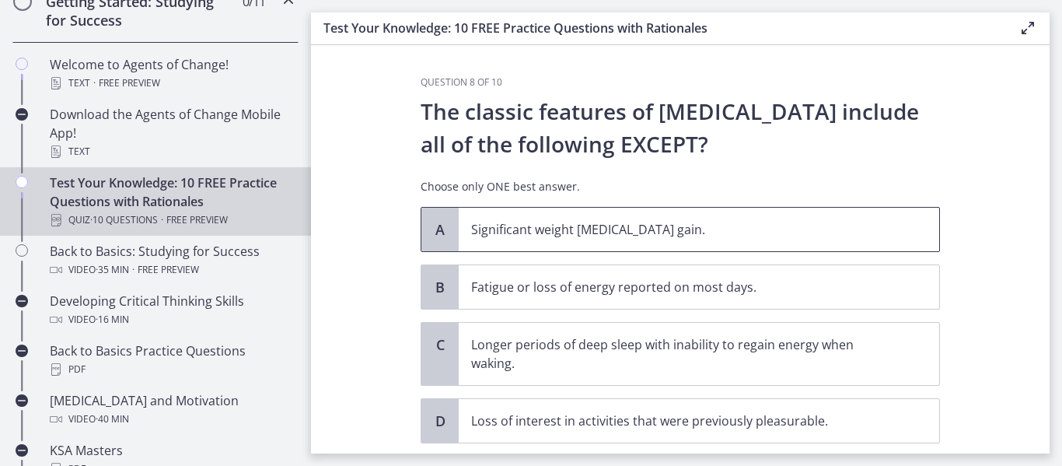
click at [548, 227] on p "Significant weight loss or weight gain." at bounding box center [683, 229] width 425 height 19
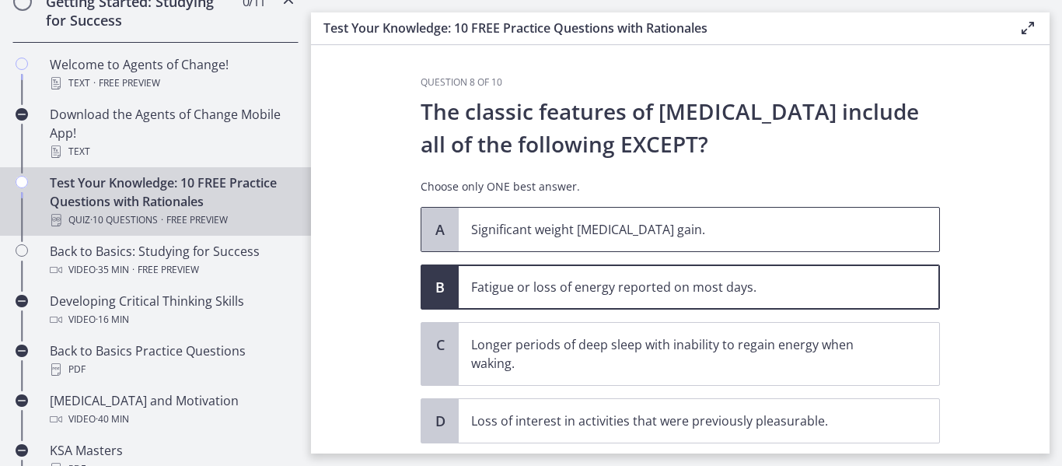
click at [522, 229] on p "Significant weight loss or weight gain." at bounding box center [683, 229] width 425 height 19
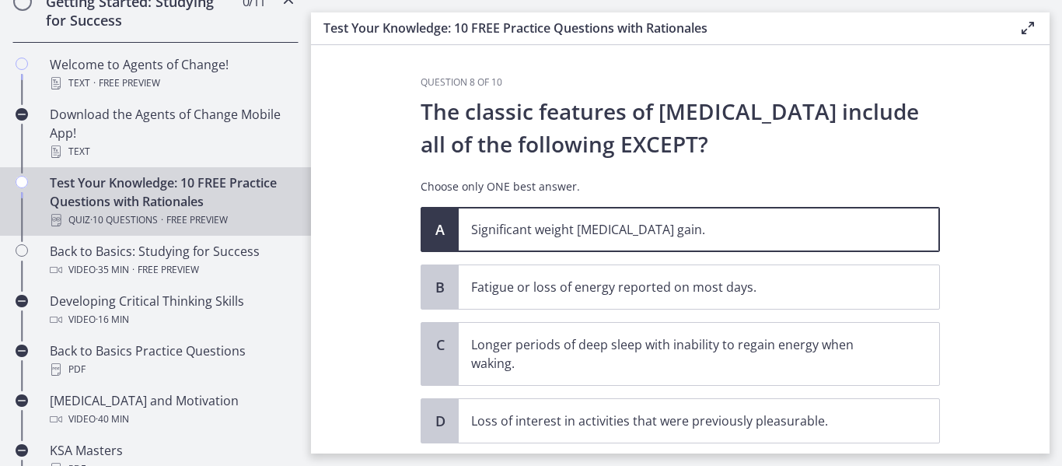
click at [383, 244] on section "Question 8 of 10 The classic features of depression include all of the followin…" at bounding box center [680, 249] width 739 height 408
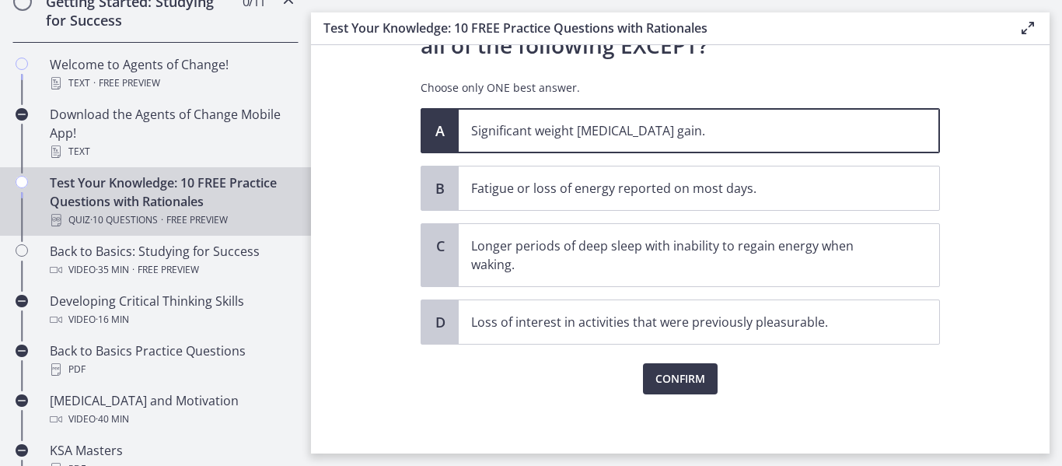
scroll to position [102, 0]
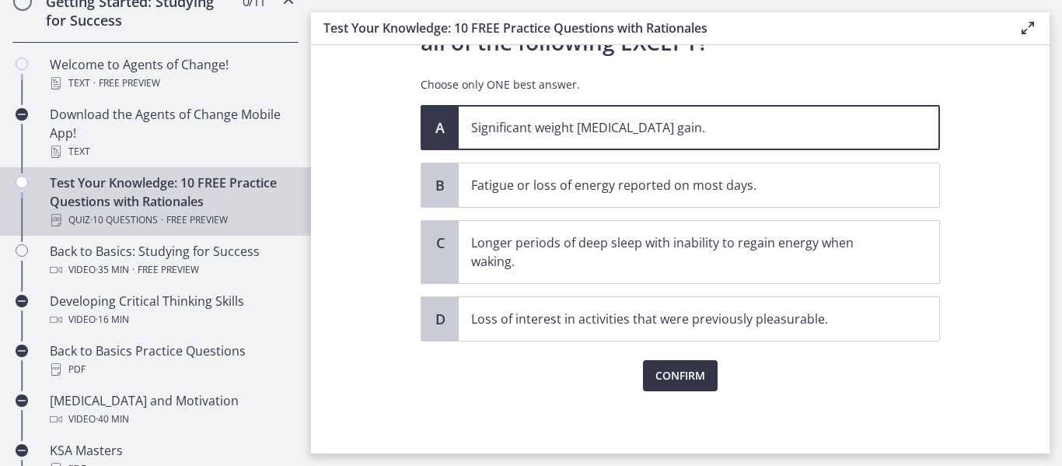
click at [669, 372] on span "Confirm" at bounding box center [680, 375] width 50 height 19
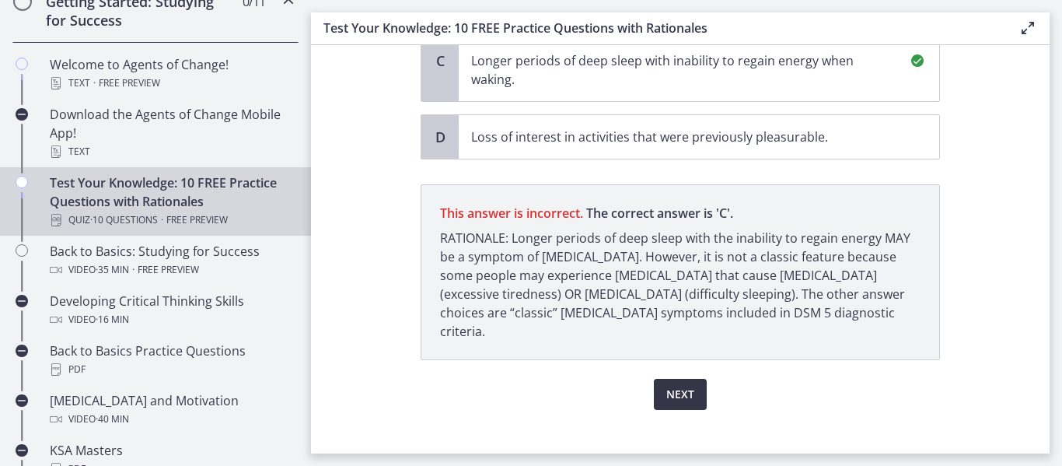
scroll to position [284, 0]
click at [679, 386] on button "Next" at bounding box center [680, 394] width 53 height 31
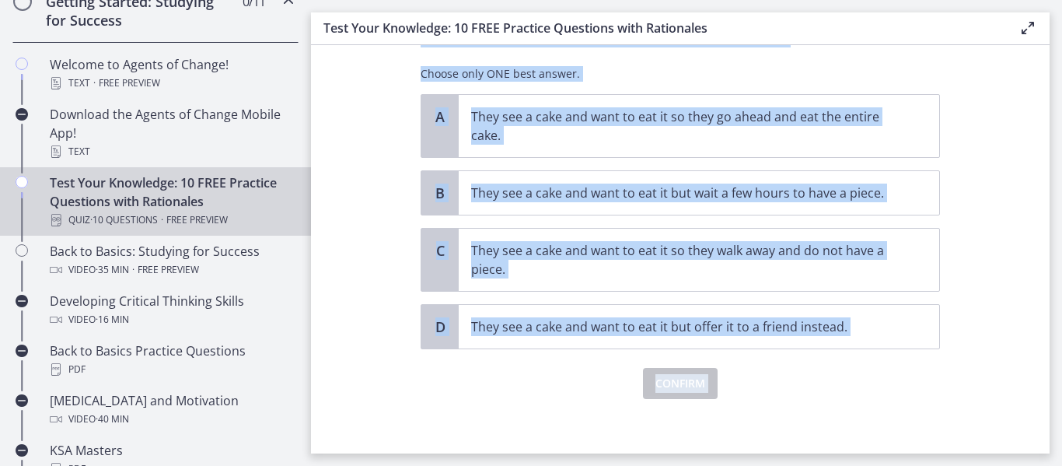
scroll to position [153, 0]
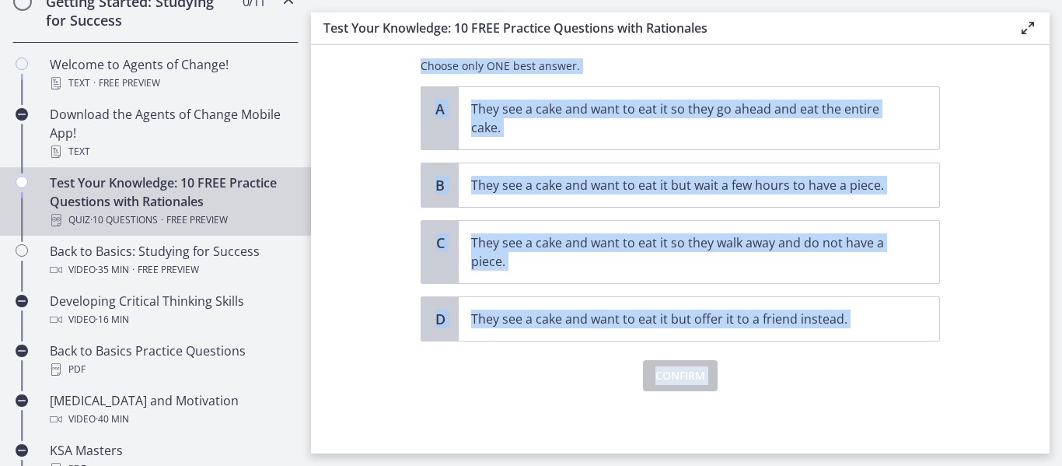
drag, startPoint x: 399, startPoint y: 104, endPoint x: 532, endPoint y: 450, distance: 370.6
click at [532, 450] on section "Question 9 of 10 According to Freud, which of the following is an example of ho…" at bounding box center [680, 249] width 739 height 408
copy div "According to Freud, which of the following is an example of how a person would …"
click at [362, 234] on section "Question 9 of 10 According to Freud, which of the following is an example of ho…" at bounding box center [680, 249] width 739 height 408
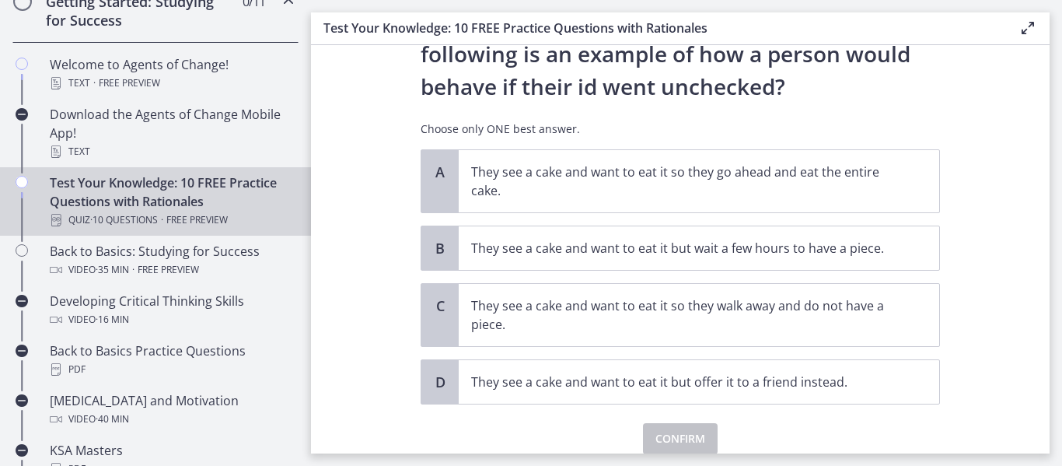
scroll to position [93, 0]
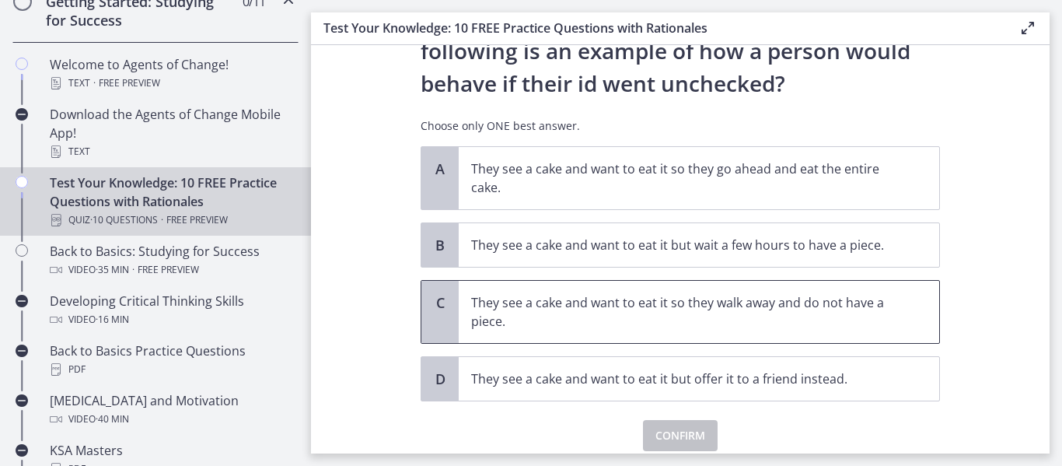
click at [487, 305] on p "They see a cake and want to eat it so they walk away and do not have a piece." at bounding box center [683, 311] width 425 height 37
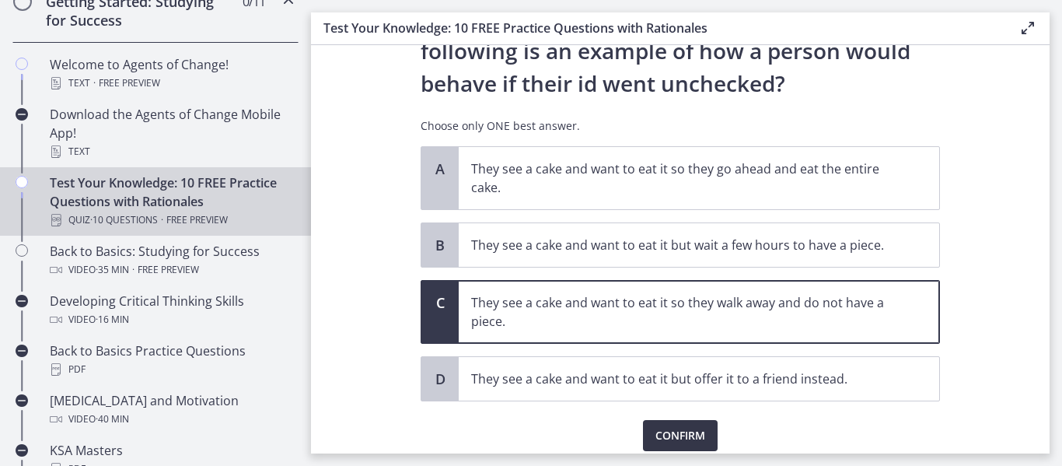
click at [669, 438] on span "Confirm" at bounding box center [680, 435] width 50 height 19
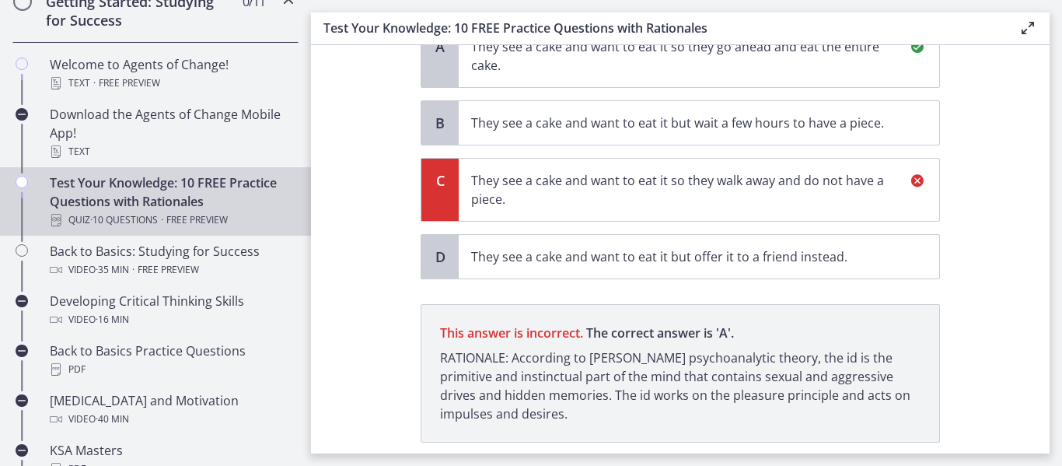
scroll to position [192, 0]
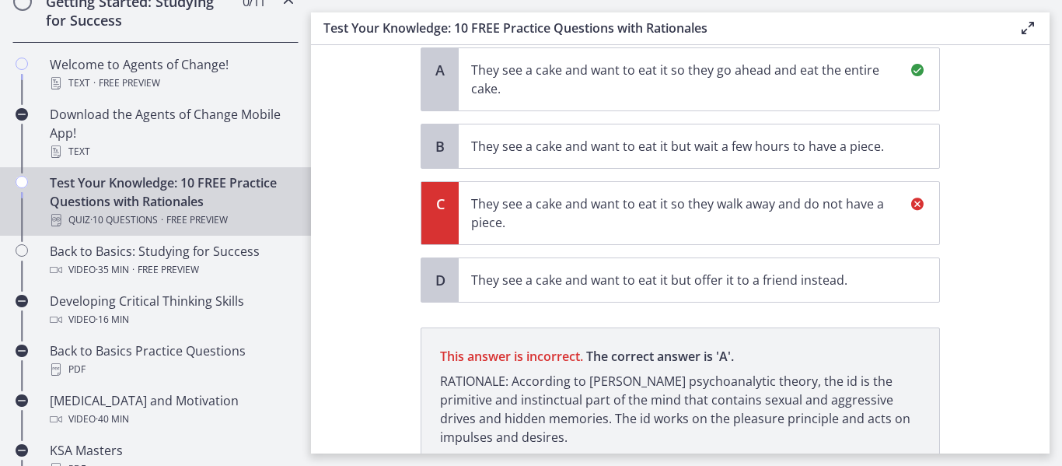
click at [368, 145] on section "Question 9 of 10 According to Freud, which of the following is an example of ho…" at bounding box center [680, 249] width 739 height 408
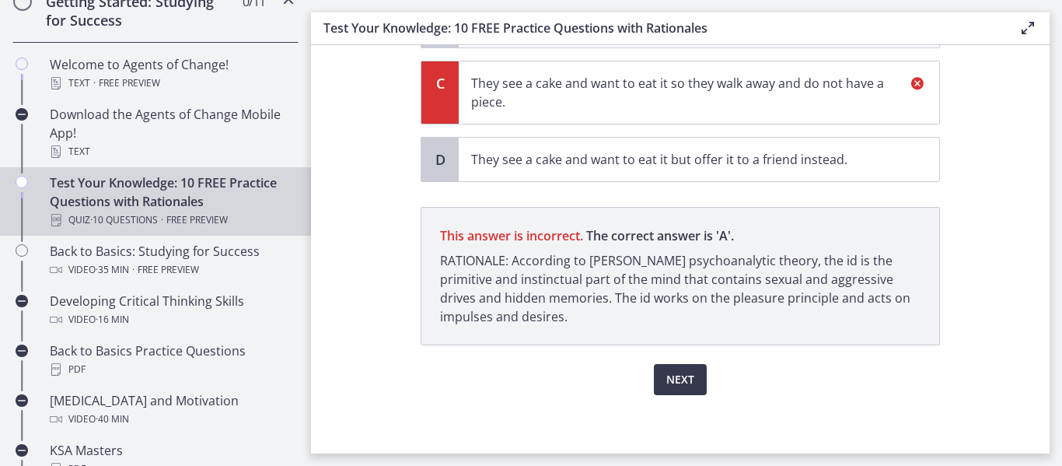
scroll to position [316, 0]
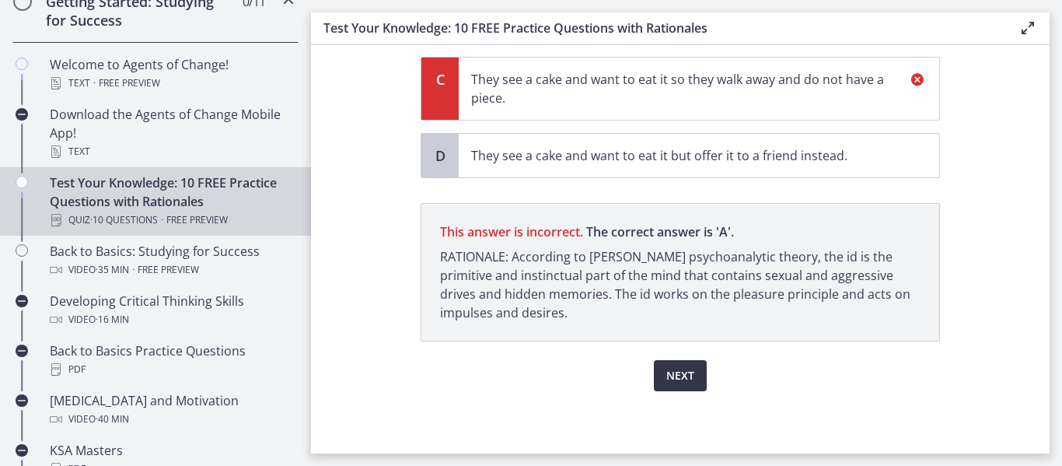
click at [671, 375] on span "Next" at bounding box center [680, 375] width 28 height 19
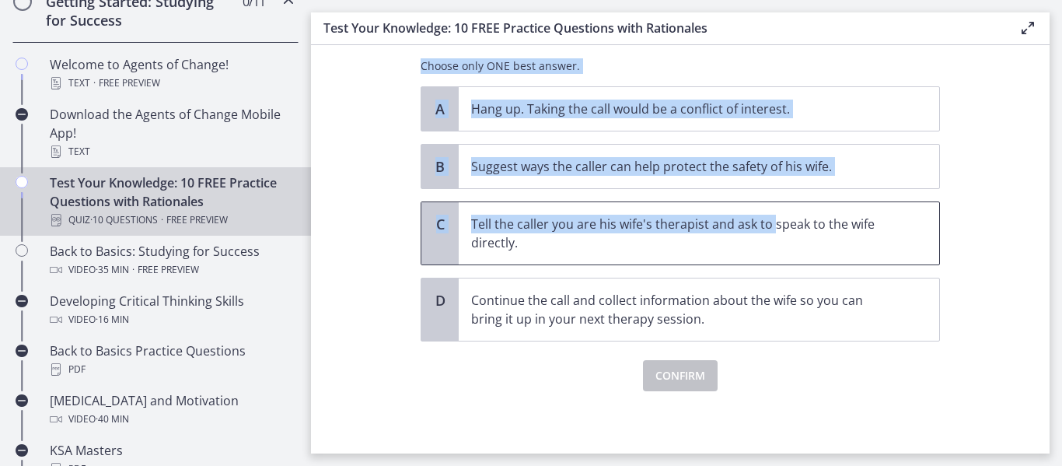
drag, startPoint x: 411, startPoint y: 100, endPoint x: 858, endPoint y: 212, distance: 461.8
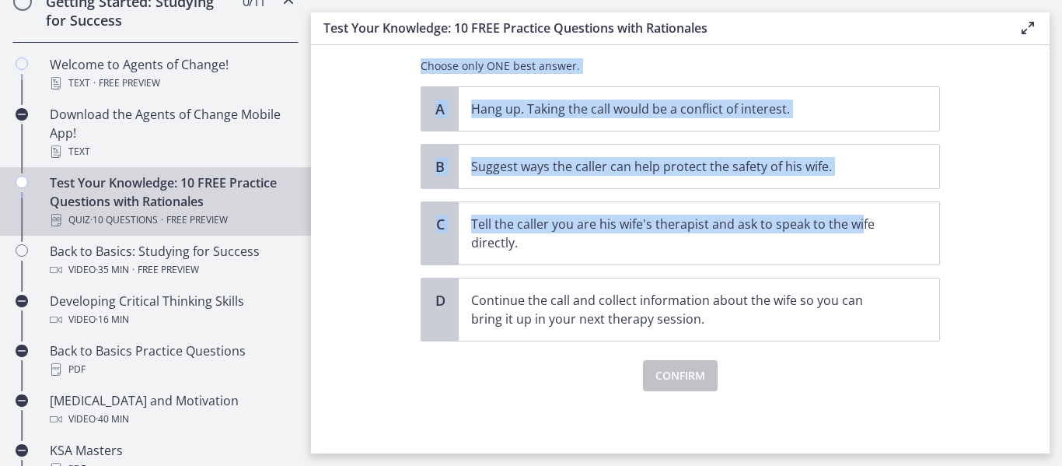
click at [991, 172] on section "Question 10 of 10 You are volunteering to work on a crisis hotline. You receive…" at bounding box center [680, 249] width 739 height 408
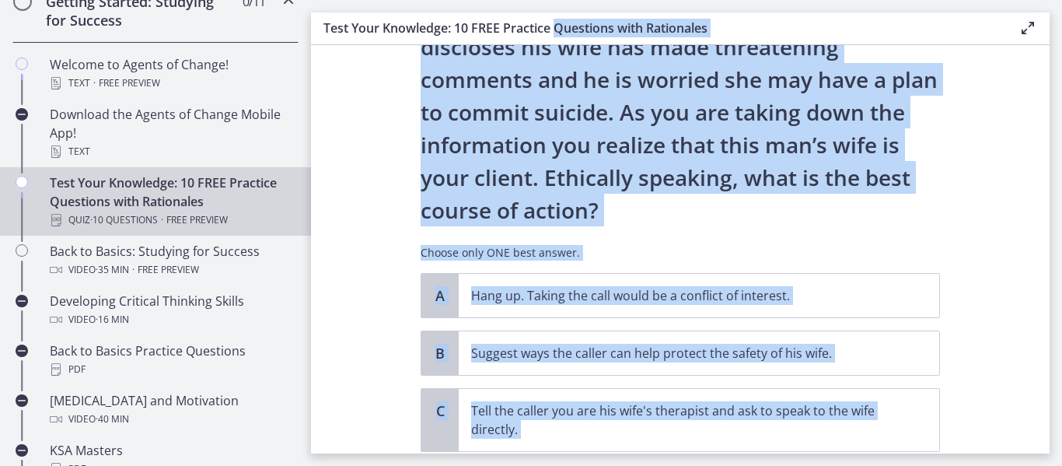
scroll to position [0, 0]
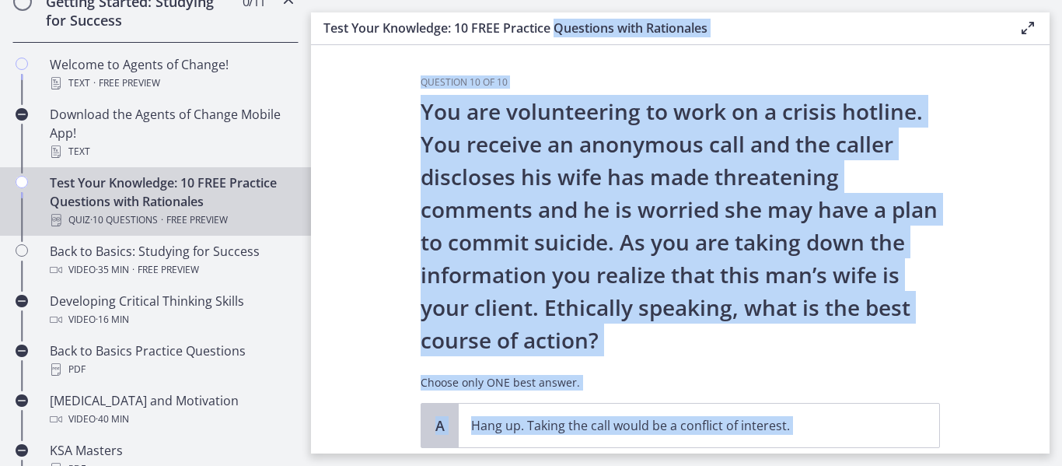
drag, startPoint x: 669, startPoint y: 327, endPoint x: 559, endPoint y: 26, distance: 320.5
click at [559, 26] on div "Test Your Knowledge: 10 FREE Practice Questions with Rationales Enable fullscre…" at bounding box center [680, 232] width 739 height 441
copy div "Questions with Rationales Enable fullscreen Question 10 of 10 You are volunteer…"
click at [375, 260] on section "Question 10 of 10 You are volunteering to work on a crisis hotline. You receive…" at bounding box center [680, 249] width 739 height 408
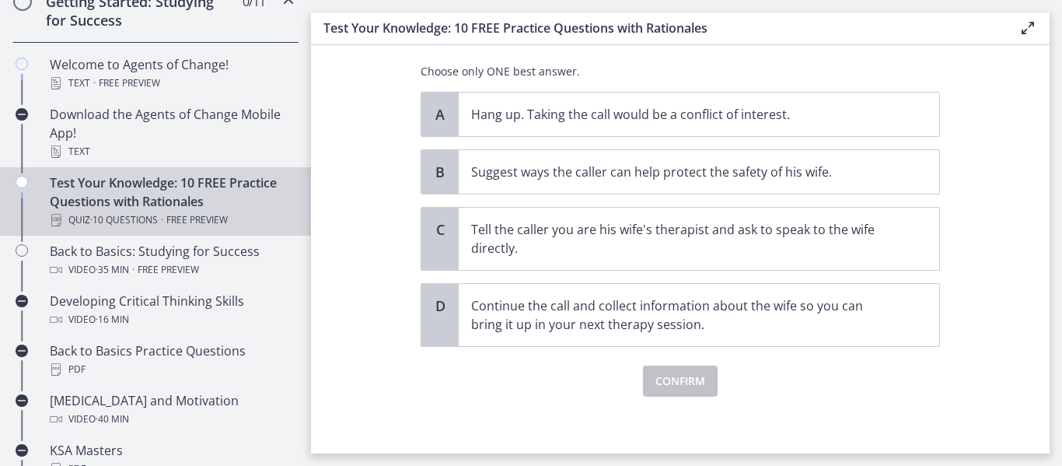
scroll to position [316, 0]
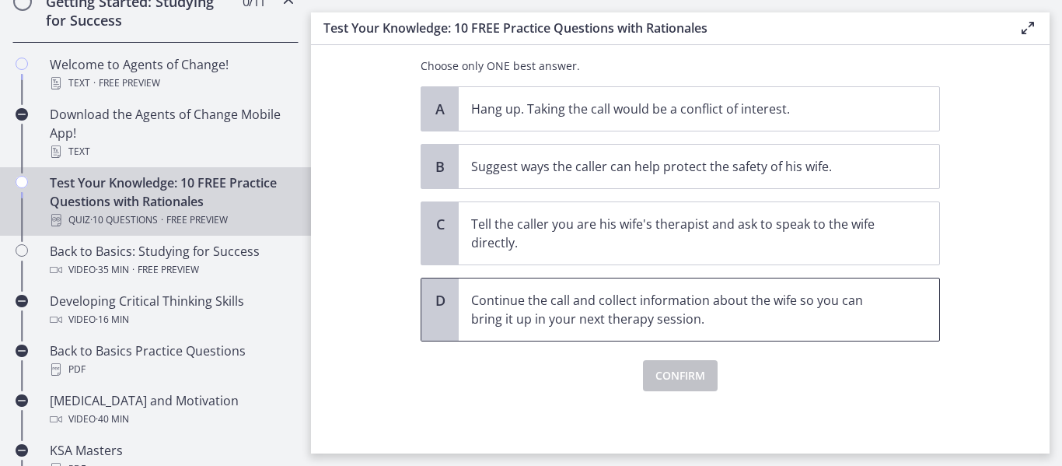
click at [467, 309] on span "Continue the call and collect information about the wife so you can bring it up…" at bounding box center [699, 309] width 480 height 62
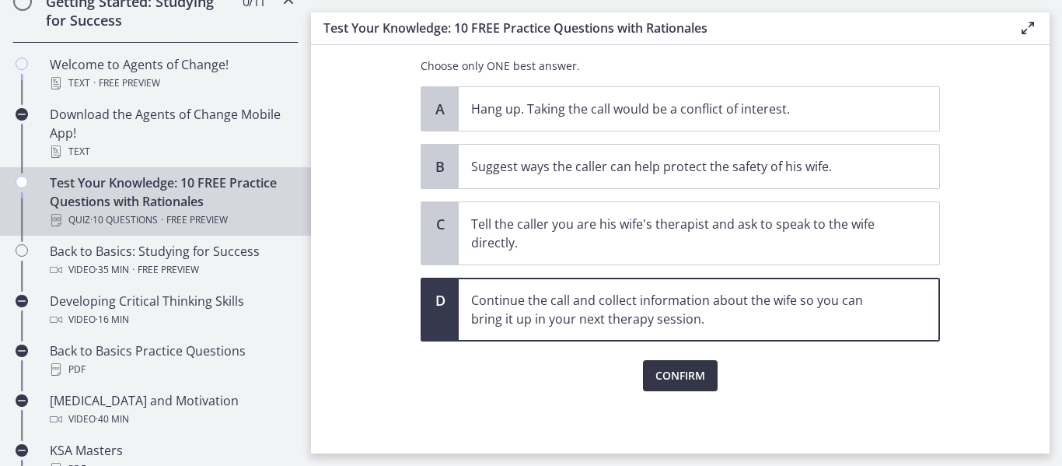
click at [672, 373] on span "Confirm" at bounding box center [680, 375] width 50 height 19
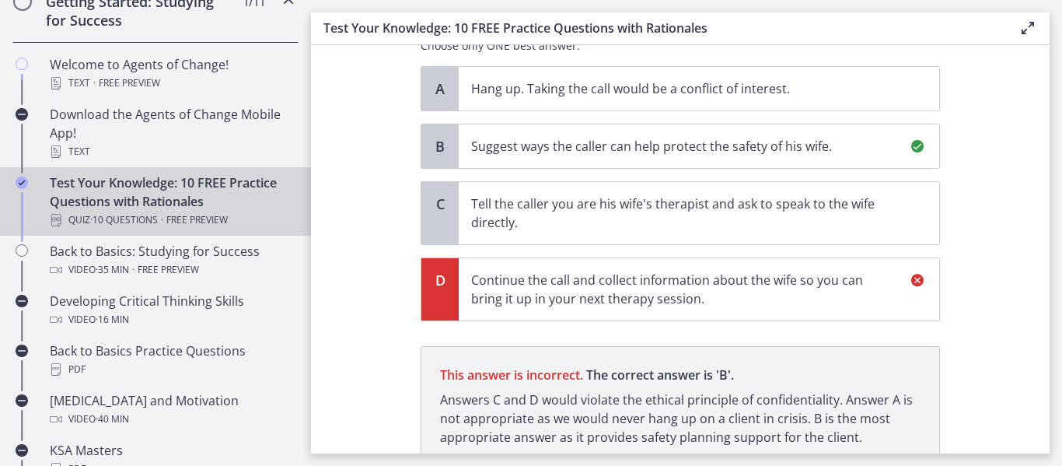
scroll to position [306, 0]
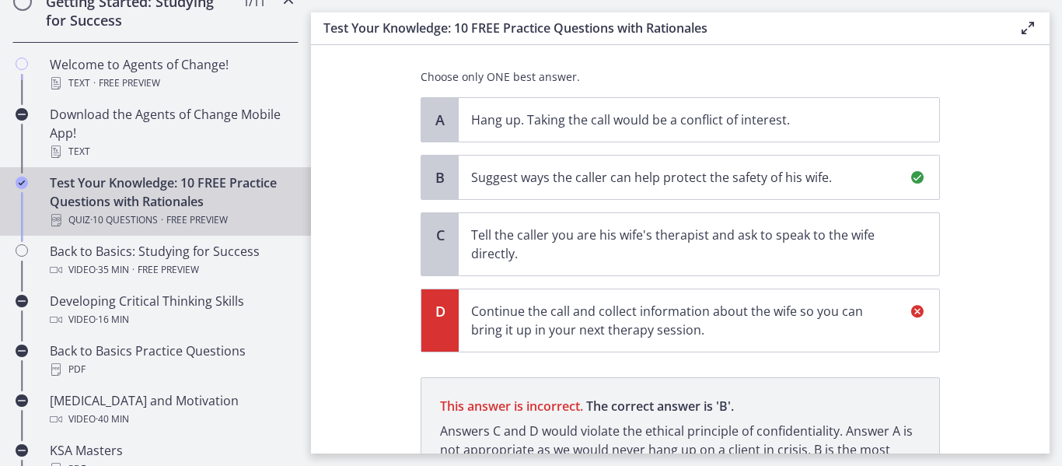
click at [984, 306] on section "Question 10 of 10 You are volunteering to work on a crisis hotline. You receive…" at bounding box center [680, 249] width 739 height 408
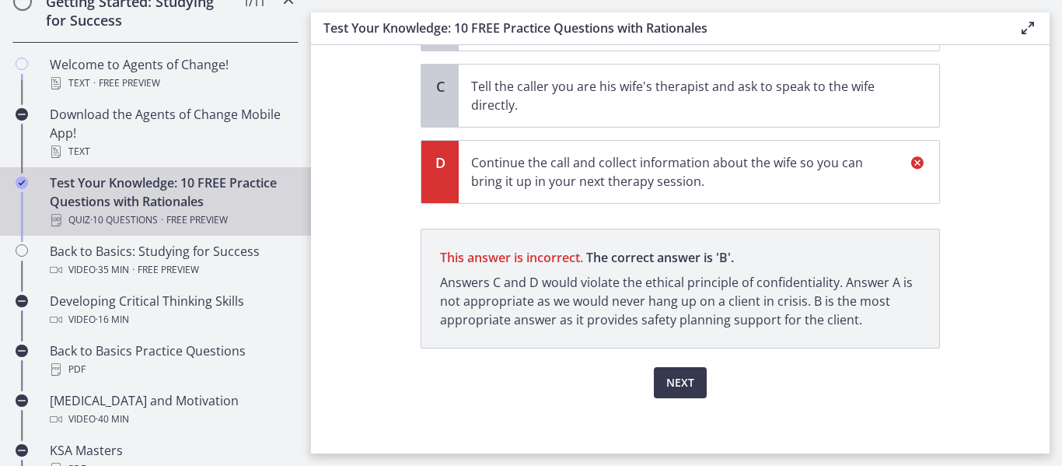
scroll to position [461, 0]
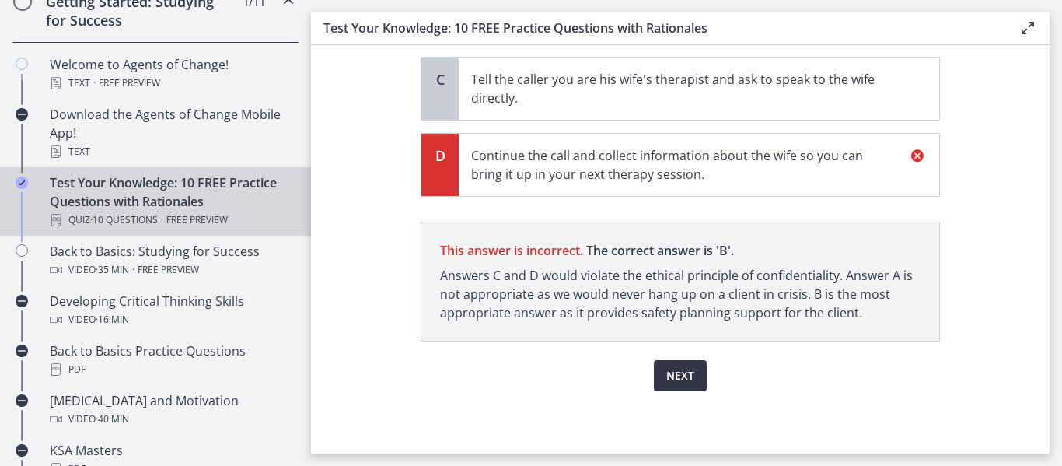
click at [682, 369] on span "Next" at bounding box center [680, 375] width 28 height 19
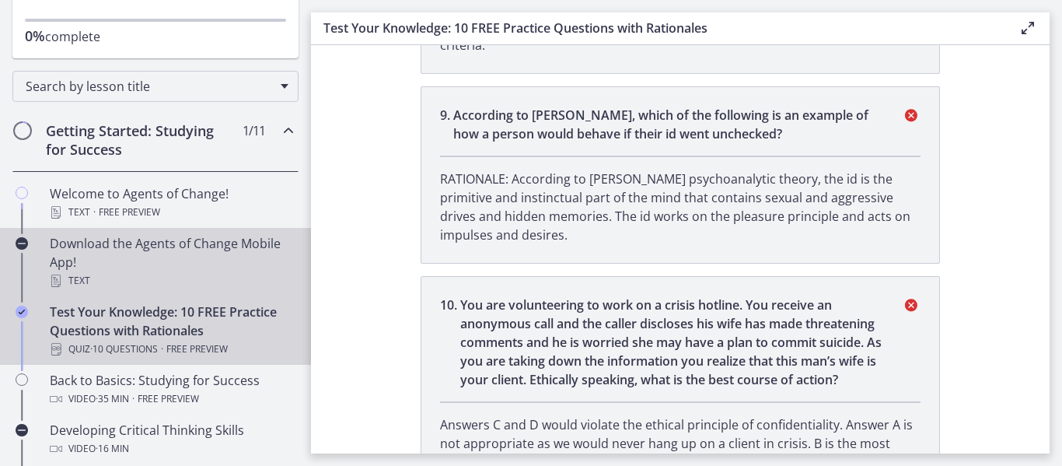
scroll to position [185, 0]
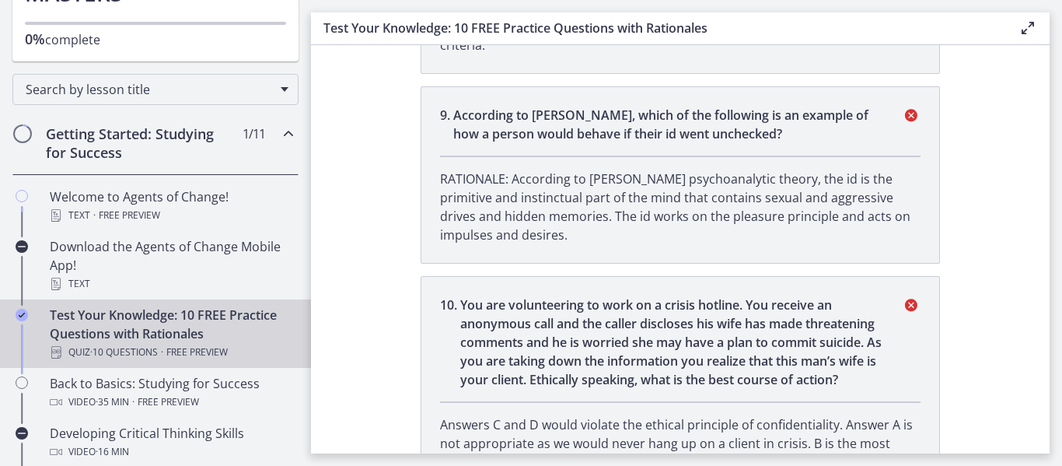
click at [118, 136] on h2 "Getting Started: Studying for Success" at bounding box center [141, 142] width 190 height 37
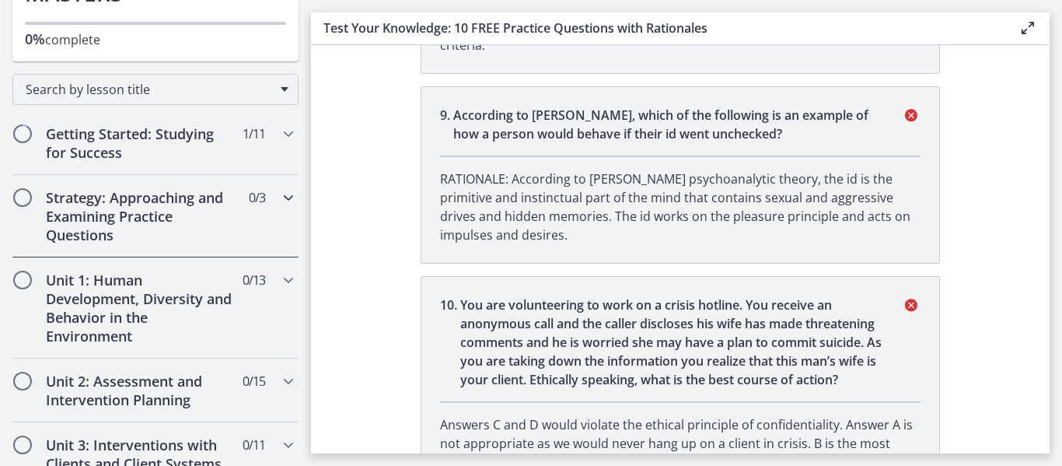
click at [104, 210] on h2 "Strategy: Approaching and Examining Practice Questions" at bounding box center [141, 216] width 190 height 56
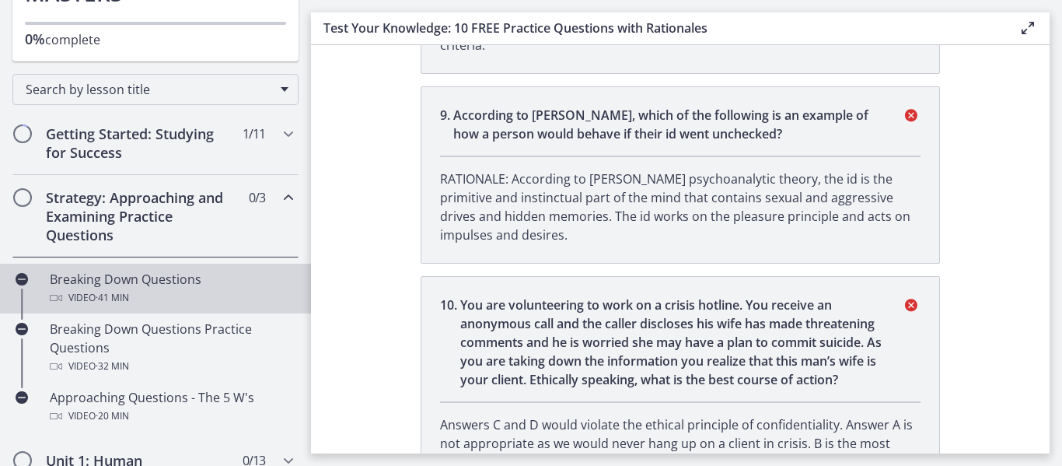
click at [163, 280] on div "Breaking Down Questions Video · 41 min" at bounding box center [171, 288] width 243 height 37
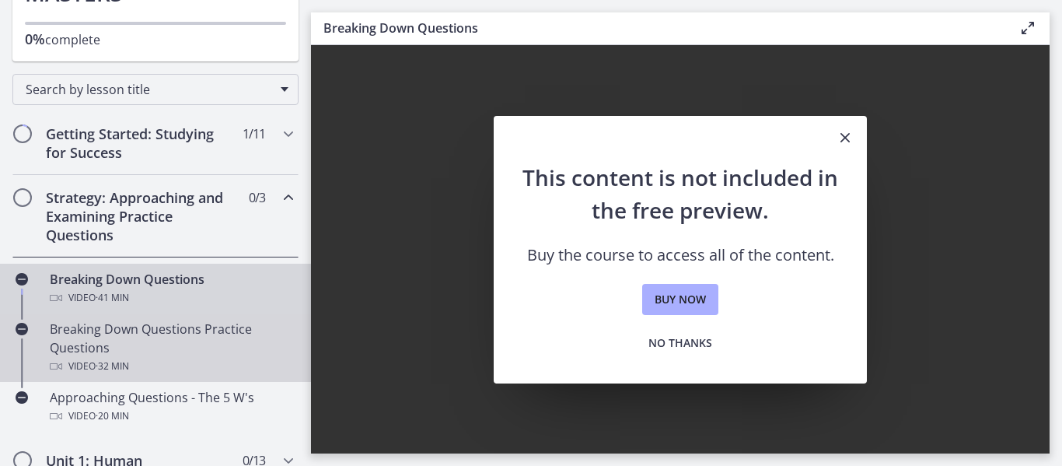
click at [190, 347] on div "Breaking Down Questions Practice Questions Video · 32 min" at bounding box center [171, 348] width 243 height 56
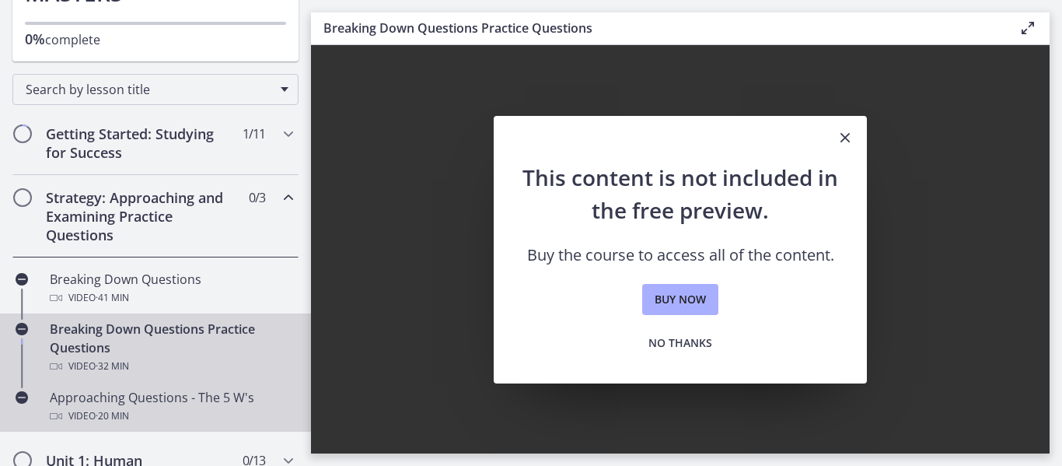
click at [142, 399] on div "Approaching Questions - The 5 W's Video · 20 min" at bounding box center [171, 406] width 243 height 37
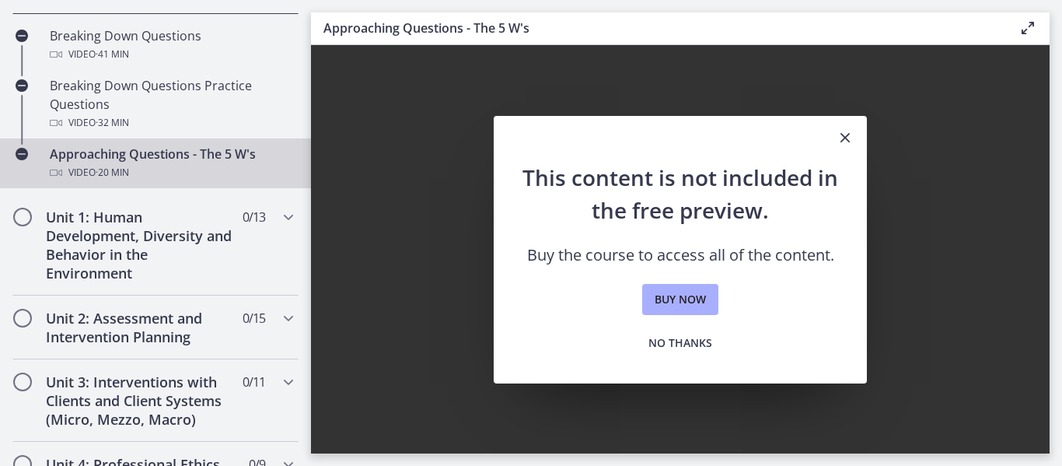
scroll to position [434, 0]
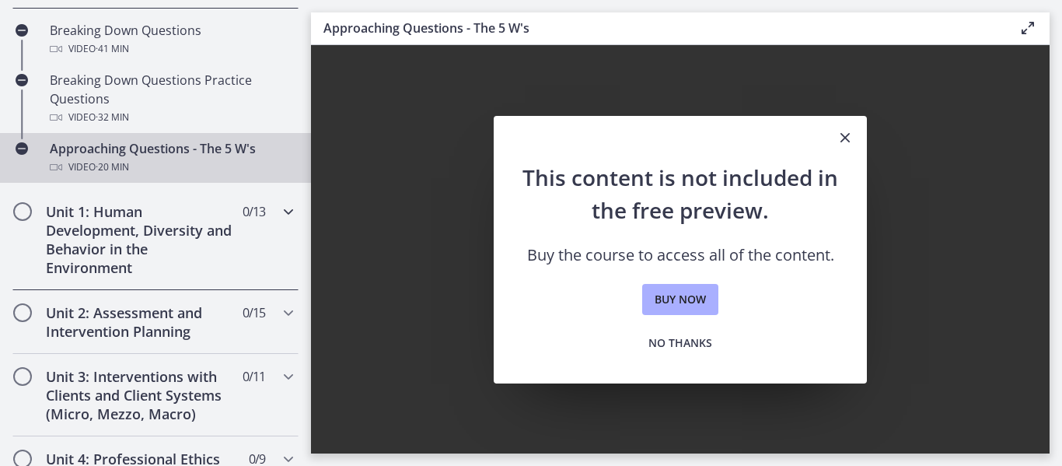
click at [103, 230] on h2 "Unit 1: Human Development, Diversity and Behavior in the Environment" at bounding box center [141, 239] width 190 height 75
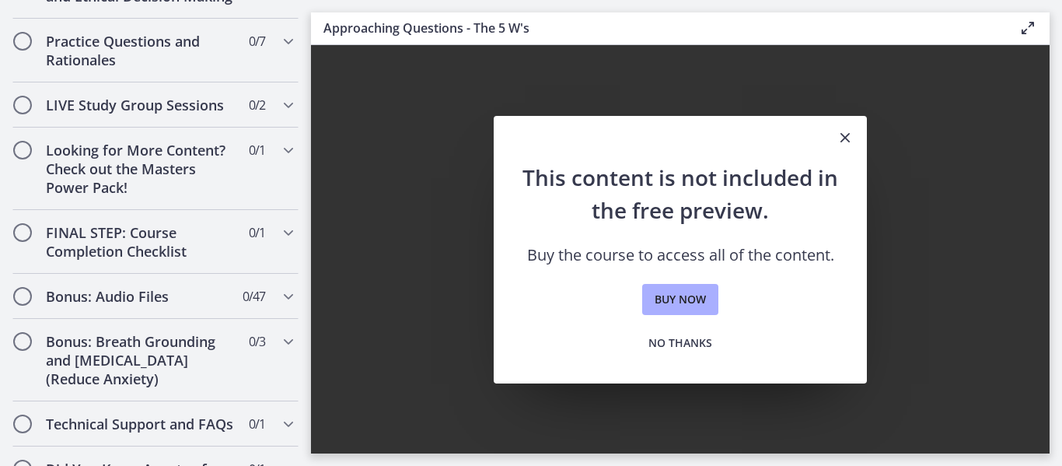
scroll to position [1532, 0]
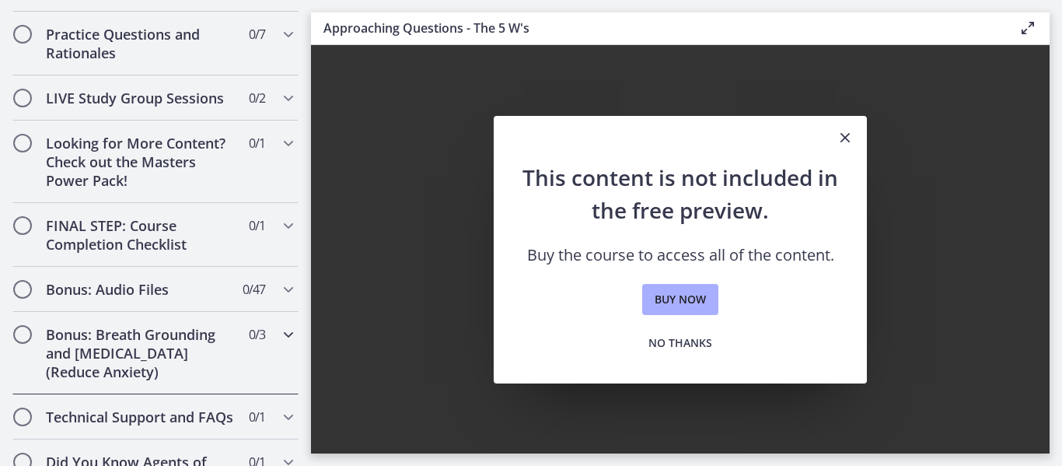
click at [130, 325] on h2 "Bonus: Breath Grounding and Guided Imagery (Reduce Anxiety)" at bounding box center [141, 353] width 190 height 56
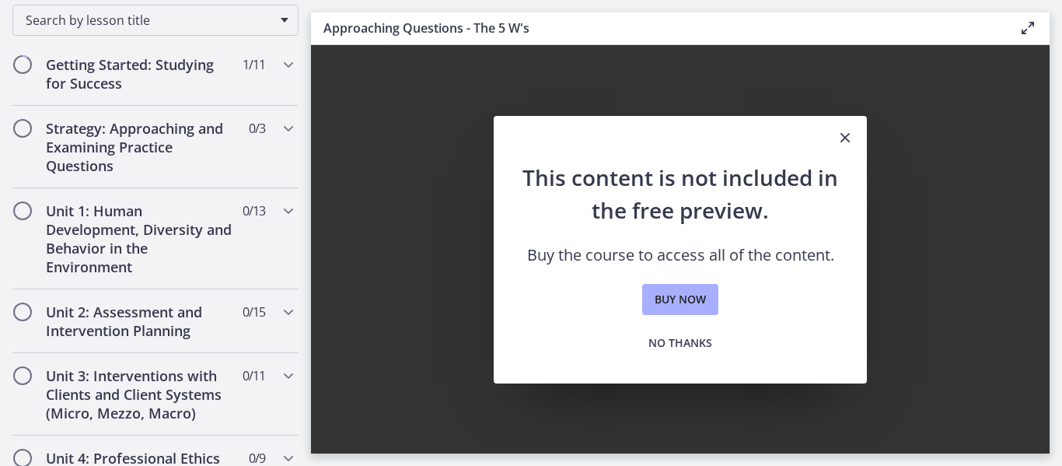
scroll to position [261, 0]
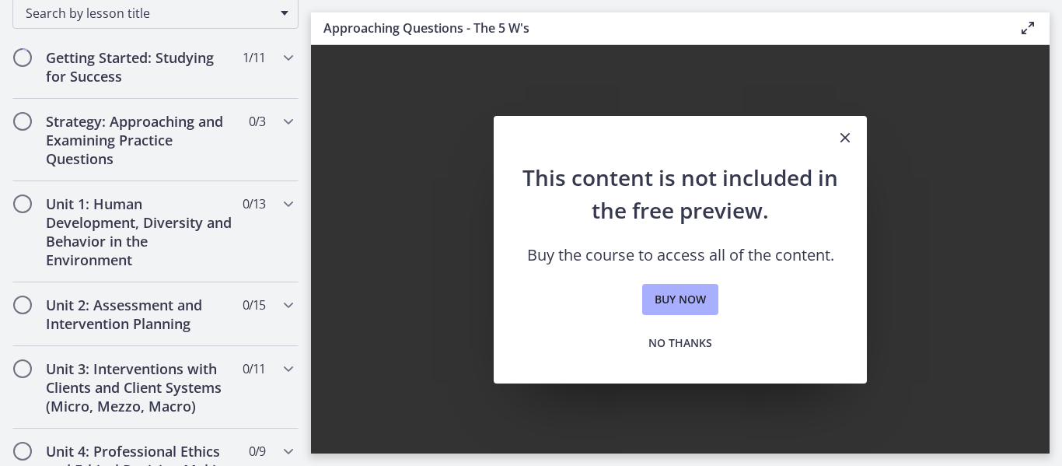
click at [840, 138] on icon "Close" at bounding box center [845, 137] width 19 height 19
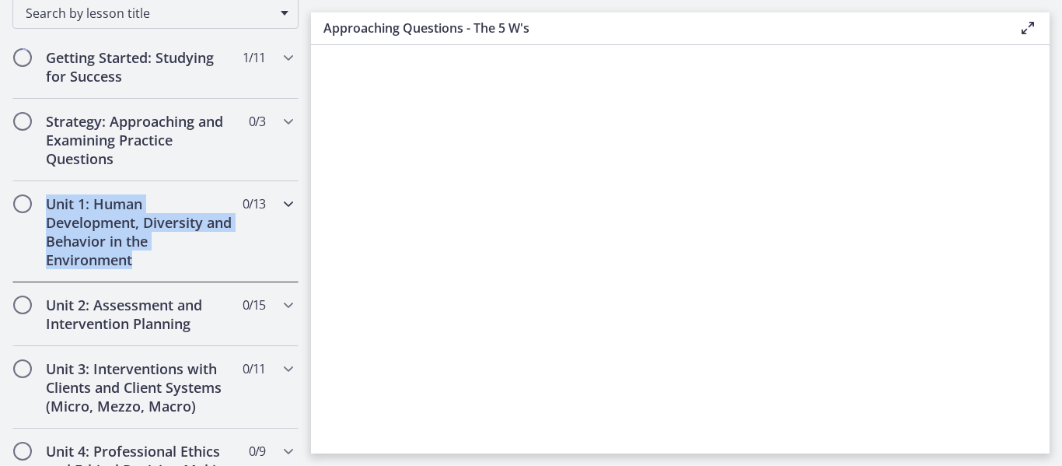
drag, startPoint x: 37, startPoint y: 194, endPoint x: 153, endPoint y: 263, distance: 135.2
click at [153, 263] on div "Unit 1: Human Development, Diversity and Behavior in the Environment 0 / 13 Com…" at bounding box center [155, 231] width 286 height 101
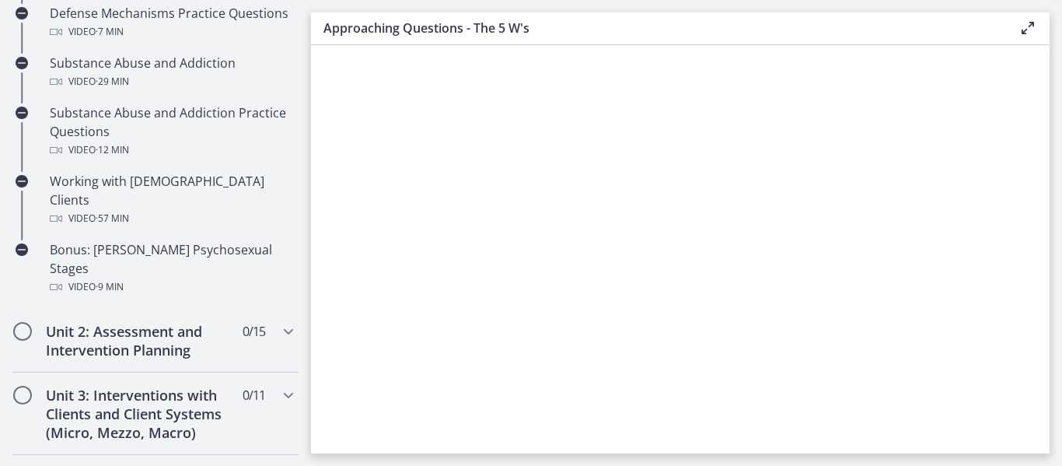
scroll to position [1032, 0]
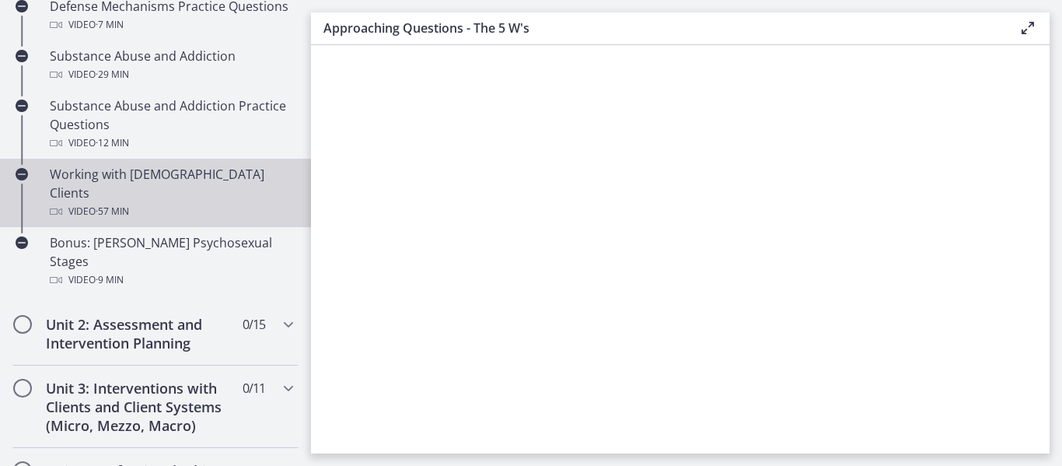
click at [93, 165] on div "Working with LGBTQ+ Clients Video · 57 min" at bounding box center [171, 193] width 243 height 56
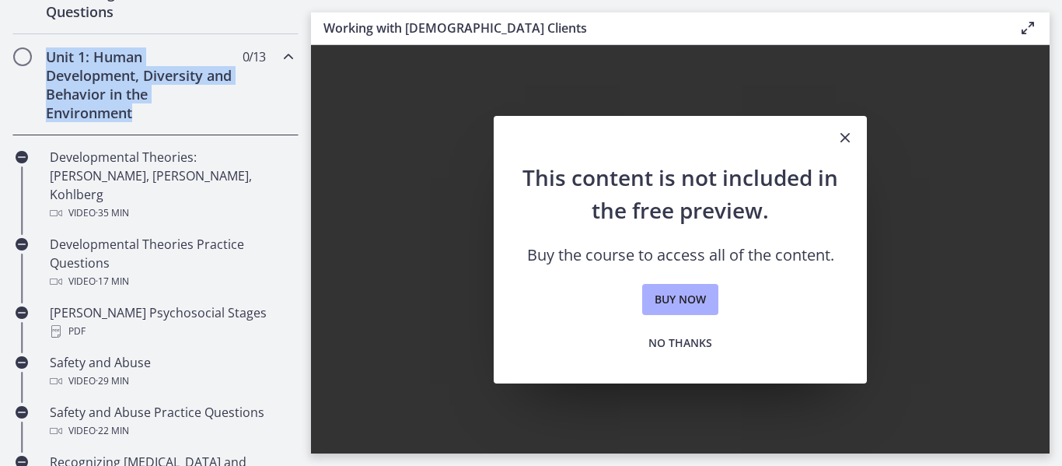
scroll to position [405, 0]
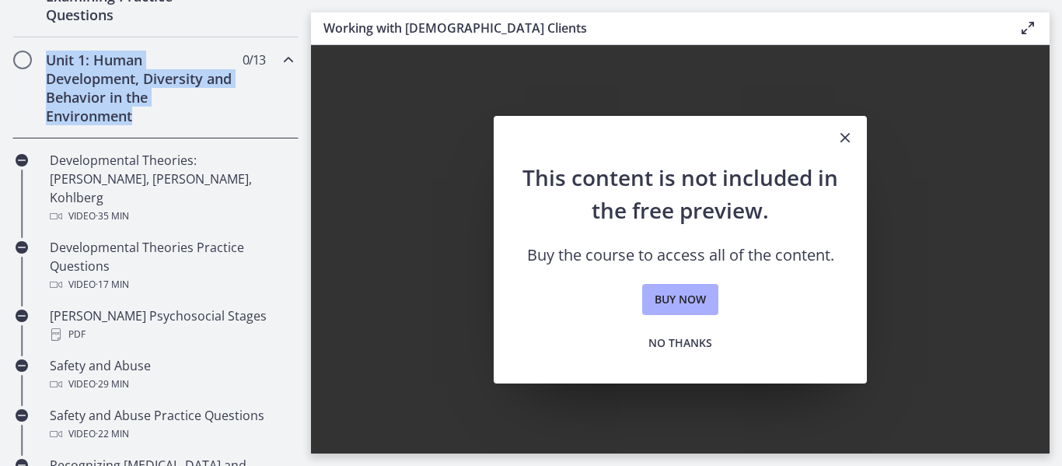
click at [270, 114] on div "Unit 1: Human Development, Diversity and Behavior in the Environment 0 / 13 Com…" at bounding box center [155, 87] width 286 height 101
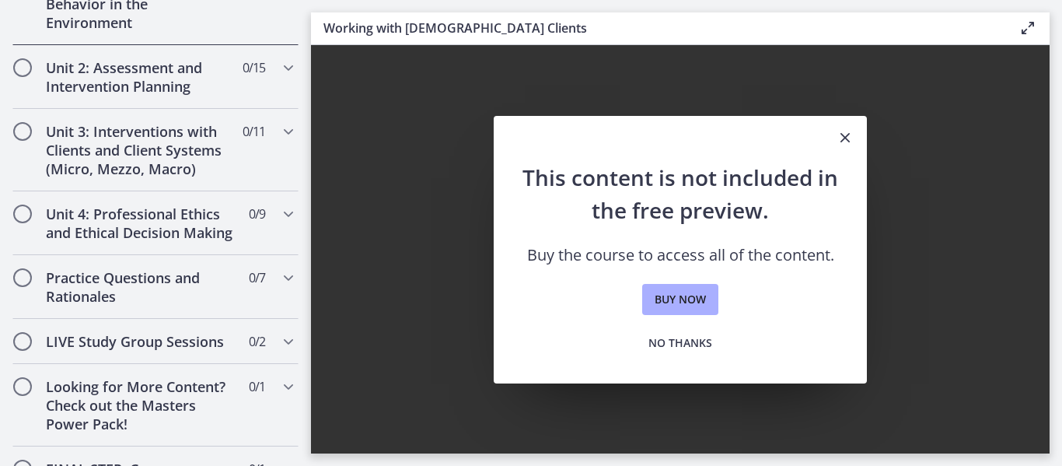
scroll to position [500, 0]
click at [148, 274] on h2 "Practice Questions and Rationales" at bounding box center [141, 285] width 190 height 37
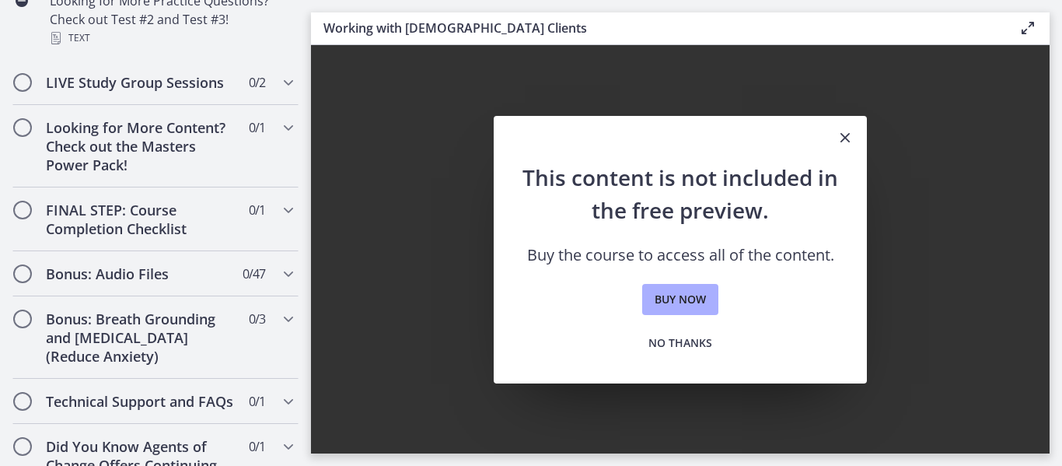
scroll to position [1196, 0]
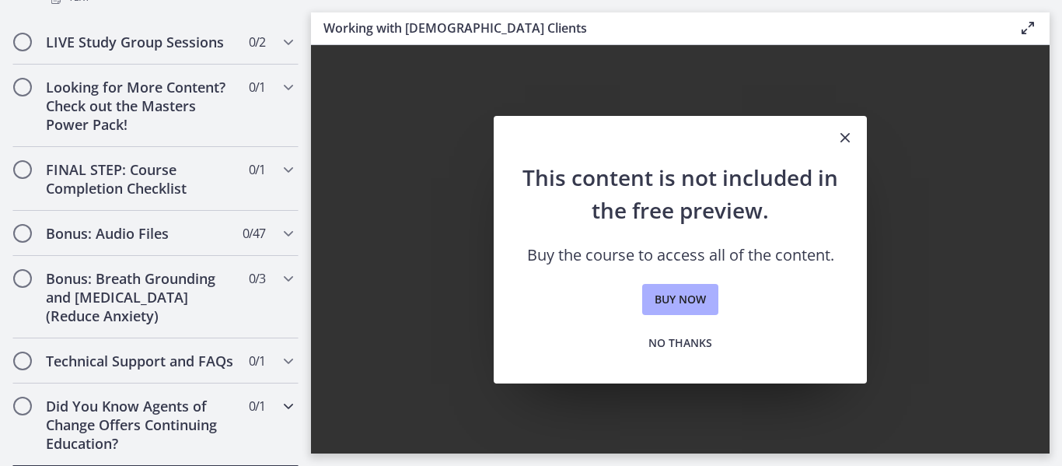
click at [131, 422] on h2 "Did You Know Agents of Change Offers Continuing Education?" at bounding box center [141, 425] width 190 height 56
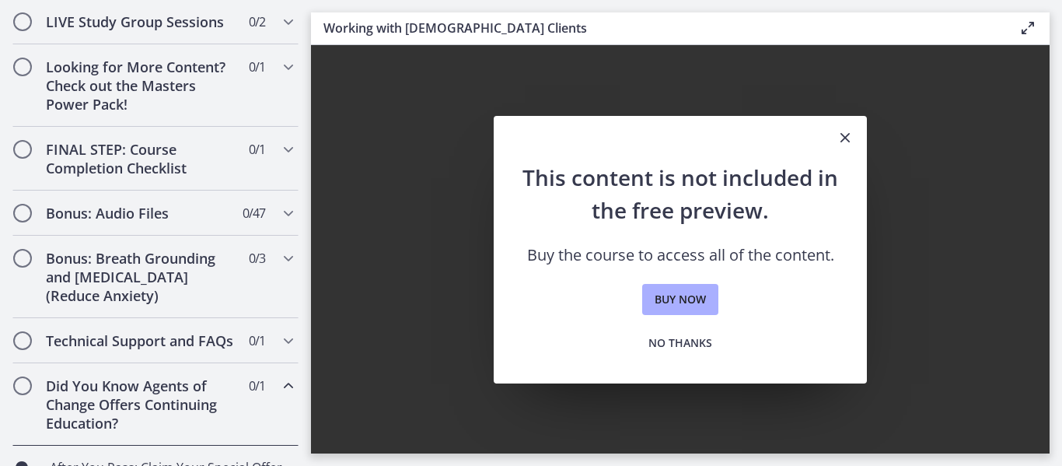
scroll to position [818, 0]
click at [122, 407] on h2 "Did You Know Agents of Change Offers Continuing Education?" at bounding box center [141, 404] width 190 height 56
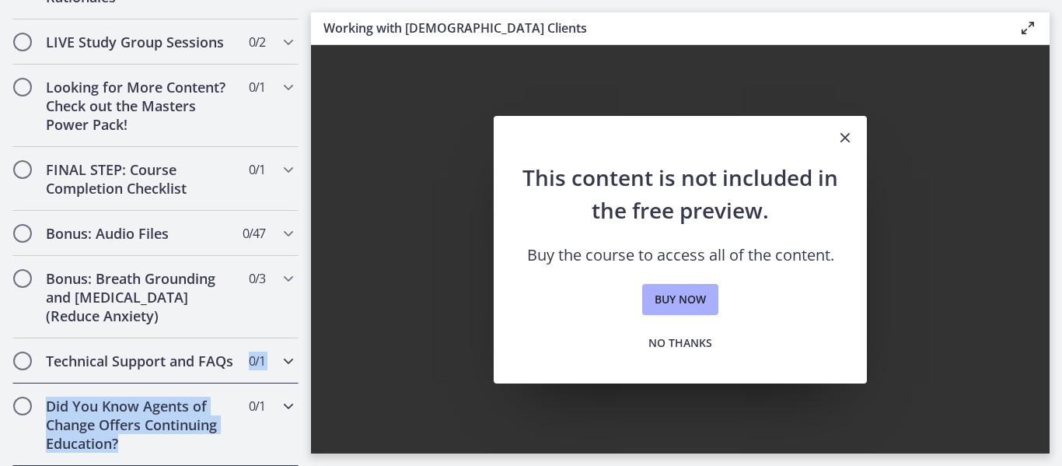
drag, startPoint x: 309, startPoint y: 366, endPoint x: 309, endPoint y: 456, distance: 89.4
click at [255, 428] on div "Did You Know Agents of Change Offers Continuing Education? 0 / 1 Completed" at bounding box center [155, 424] width 286 height 82
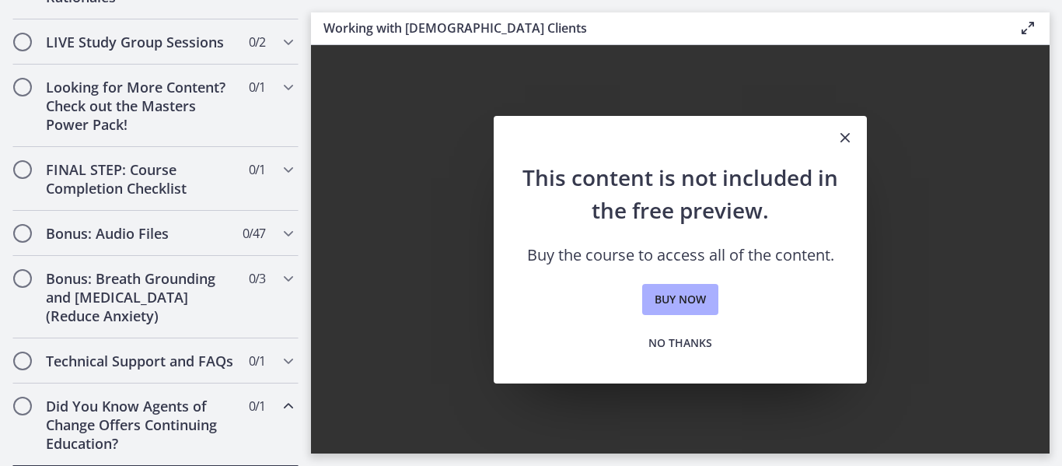
click at [66, 415] on h2 "Did You Know Agents of Change Offers Continuing Education?" at bounding box center [141, 425] width 190 height 56
click at [852, 142] on icon "Close" at bounding box center [845, 137] width 19 height 19
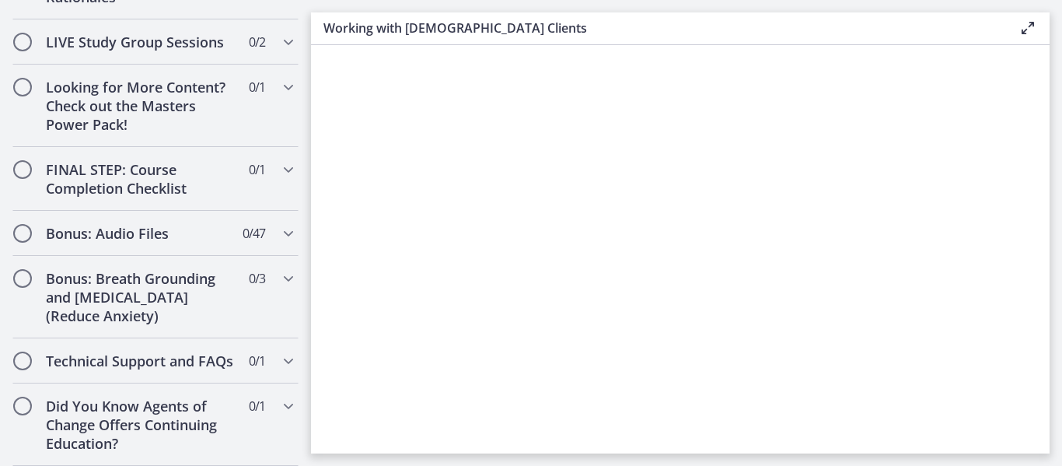
click at [852, 142] on section at bounding box center [680, 249] width 739 height 408
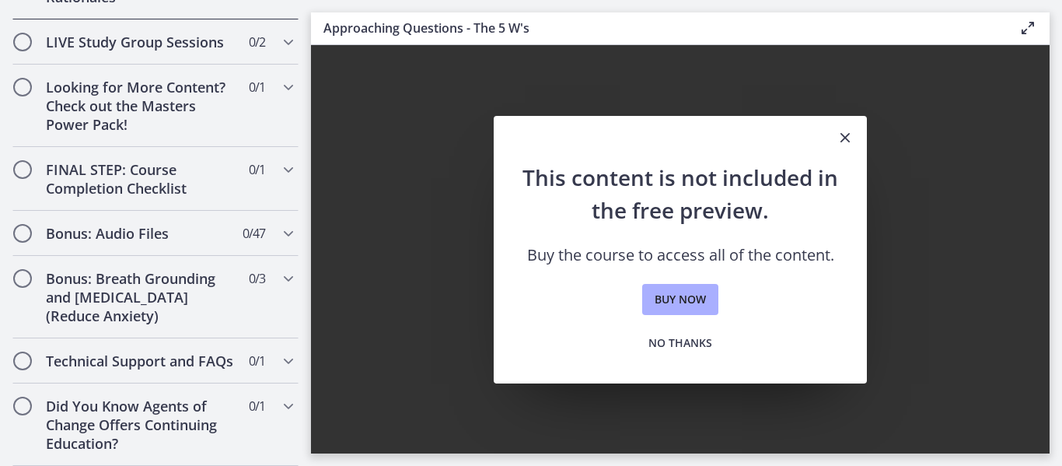
scroll to position [978, 0]
